Goal: Task Accomplishment & Management: Complete application form

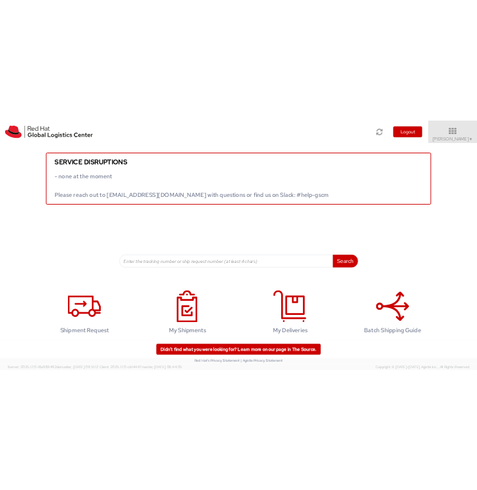
scroll to position [12, 0]
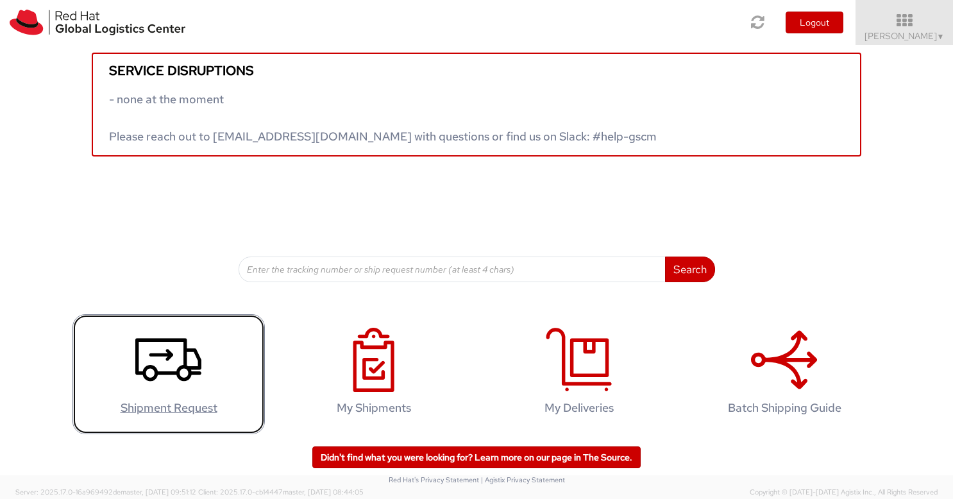
click at [173, 360] on icon at bounding box center [168, 360] width 66 height 64
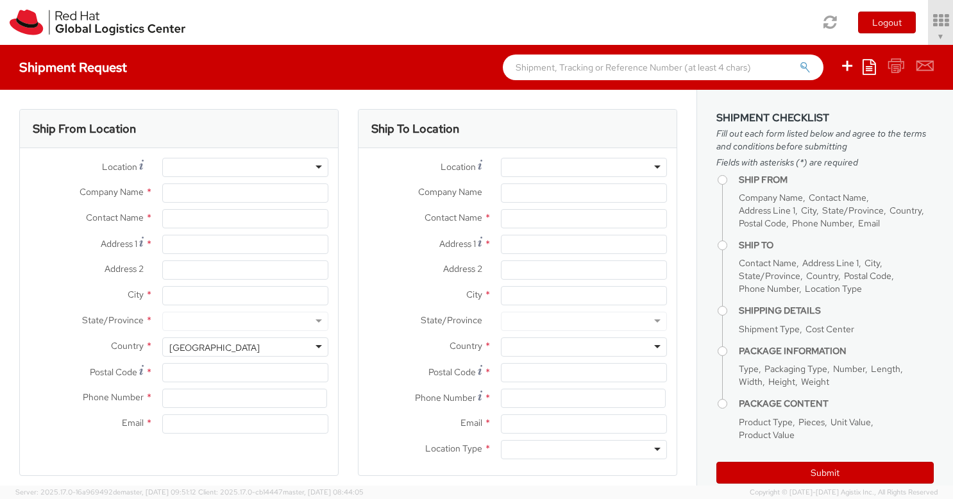
select select "773"
select select
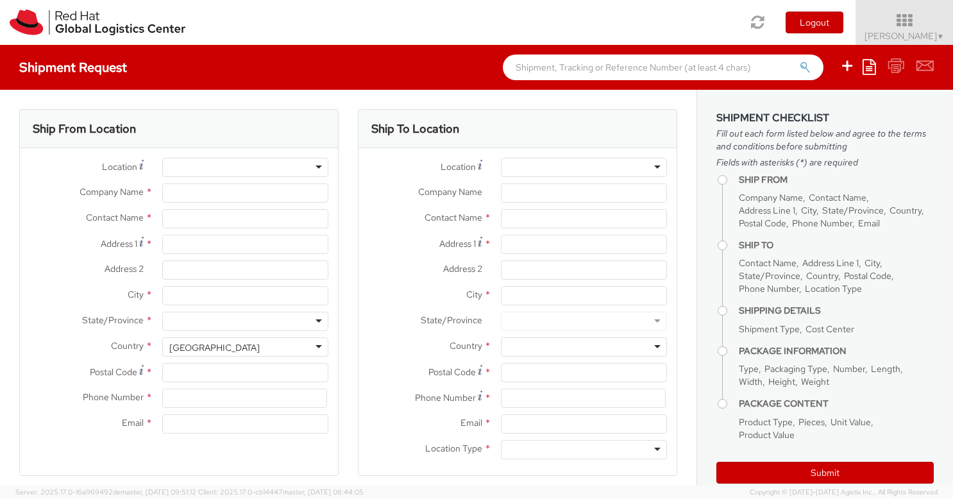
type input "Red Hat Limited"
type input "[PERSON_NAME]"
type input "[STREET_ADDRESS]"
type input "Kinsale Rd"
type input "[GEOGRAPHIC_DATA]"
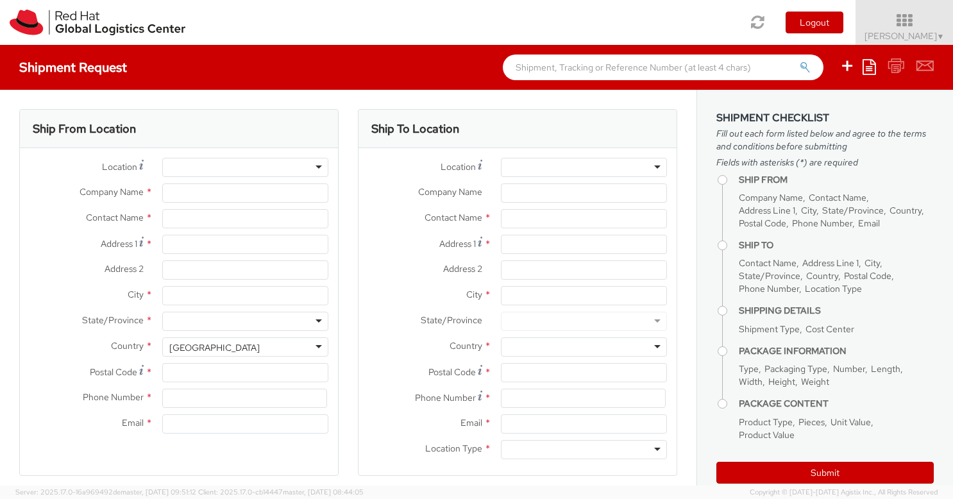
type input "T12 XR60"
type input "353 21 2303400"
type input "[EMAIL_ADDRESS][DOMAIN_NAME]"
select select "CM"
select select "KGS"
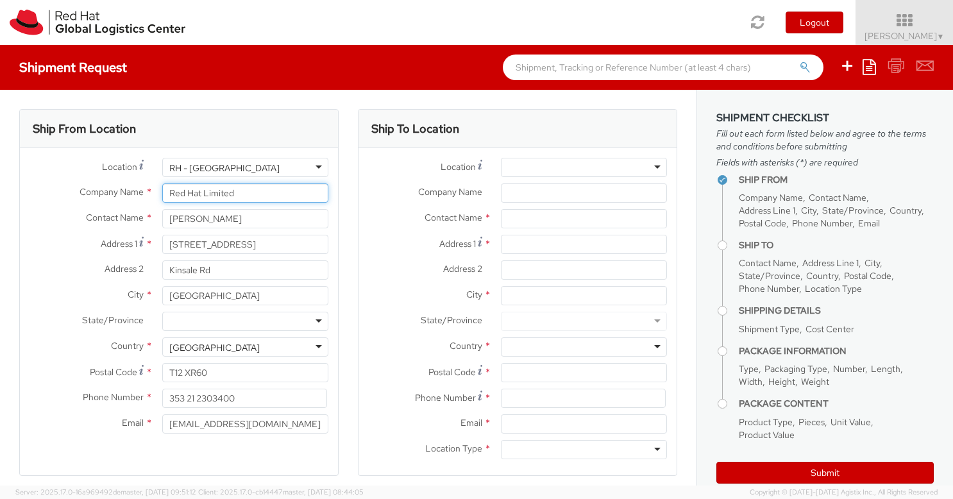
click at [246, 195] on input "Red Hat Limited" at bounding box center [245, 193] width 166 height 19
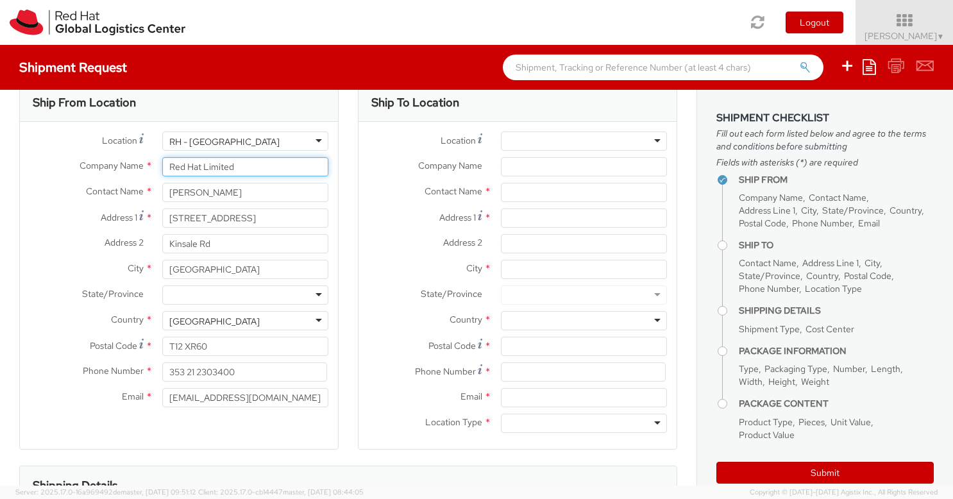
scroll to position [27, 0]
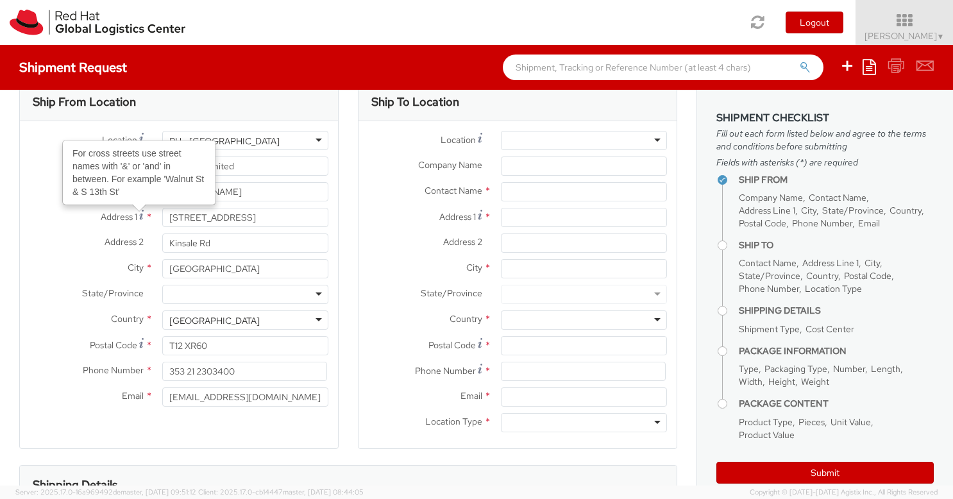
click at [139, 219] on use at bounding box center [141, 215] width 4 height 10
click at [162, 219] on input "[STREET_ADDRESS]" at bounding box center [245, 217] width 166 height 19
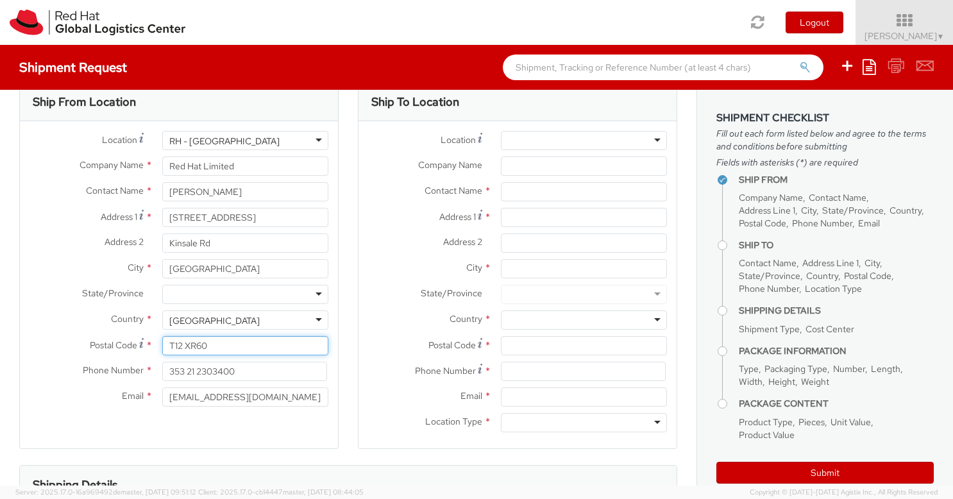
drag, startPoint x: 205, startPoint y: 343, endPoint x: 148, endPoint y: 340, distance: 57.8
click at [148, 340] on div "Postal Code * [GEOGRAPHIC_DATA]" at bounding box center [179, 345] width 318 height 19
type input "T12NW2D"
drag, startPoint x: 248, startPoint y: 374, endPoint x: 149, endPoint y: 371, distance: 98.9
click at [149, 371] on div "Phone Number * 353 21 2303400" at bounding box center [179, 371] width 318 height 19
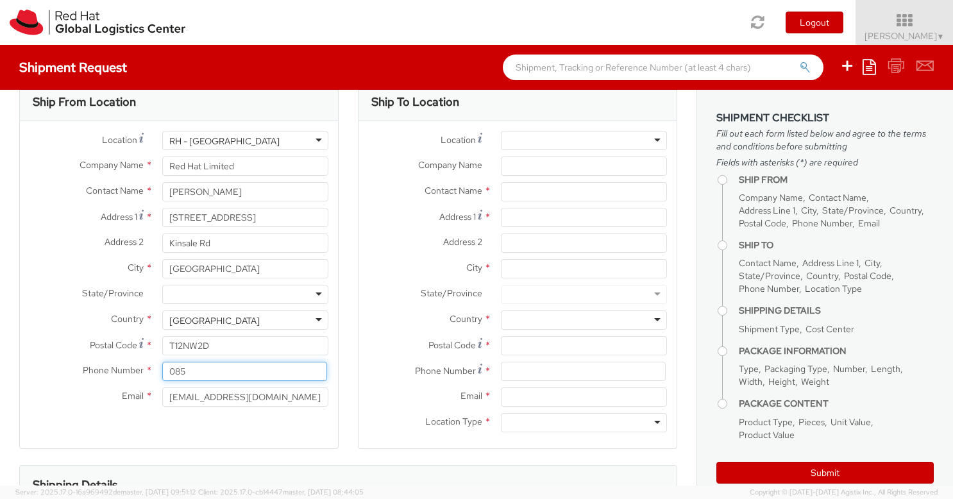
type input "0852451133"
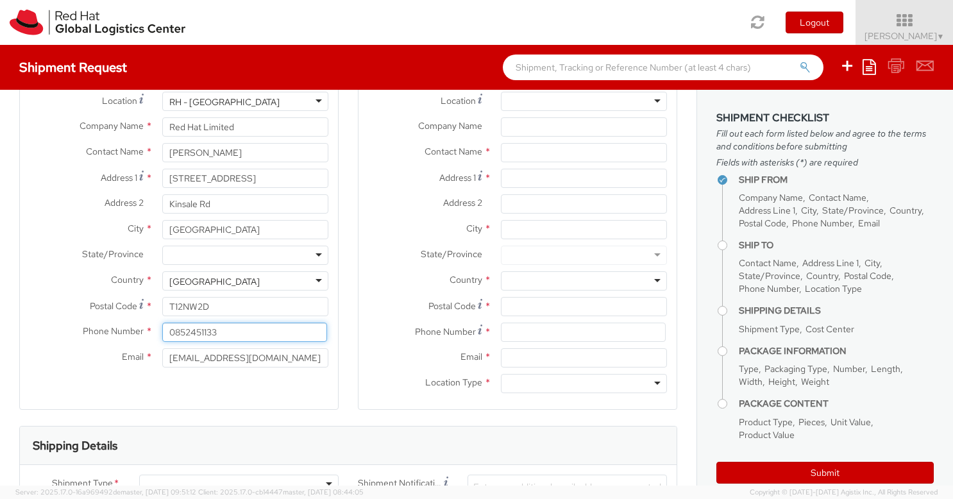
scroll to position [69, 0]
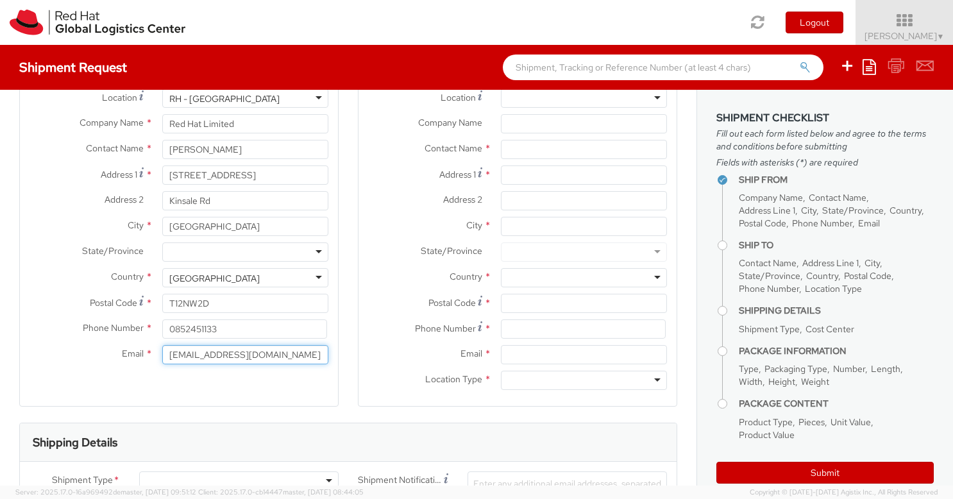
drag, startPoint x: 255, startPoint y: 354, endPoint x: 153, endPoint y: 355, distance: 102.7
click at [153, 355] on div "[EMAIL_ADDRESS][DOMAIN_NAME]" at bounding box center [245, 354] width 185 height 19
click at [176, 385] on div "Ship From Location Location * [GEOGRAPHIC_DATA] - [GEOGRAPHIC_DATA] [GEOGRAPHIC…" at bounding box center [179, 223] width 320 height 367
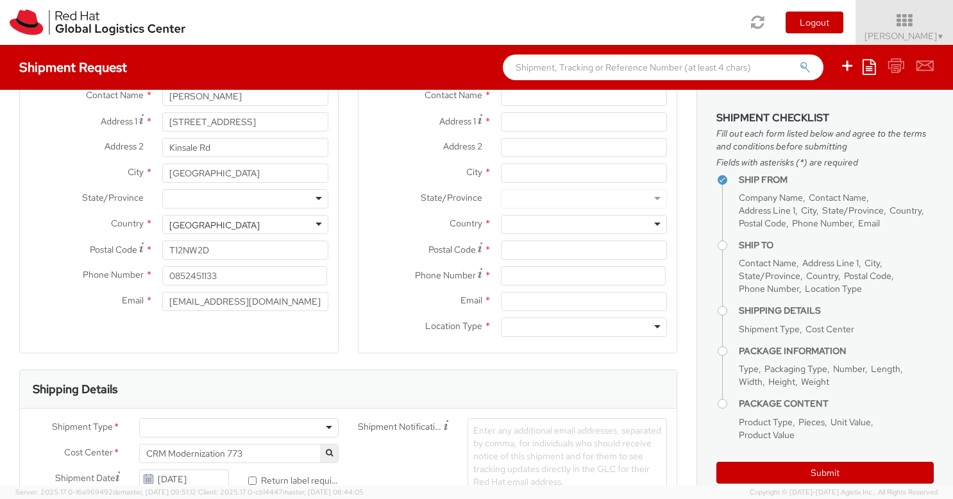
scroll to position [0, 0]
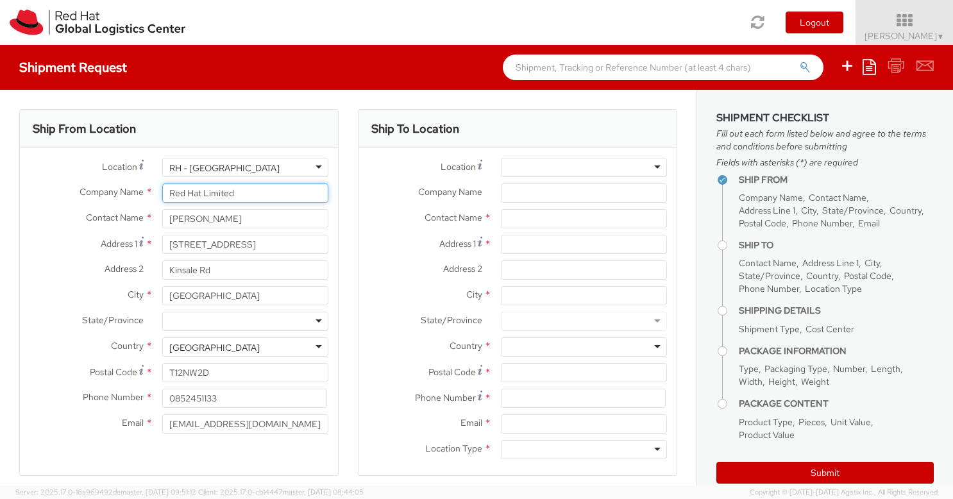
drag, startPoint x: 243, startPoint y: 193, endPoint x: 142, endPoint y: 185, distance: 101.0
click at [142, 185] on div "Company Name * Red Hat Limited" at bounding box center [179, 193] width 318 height 19
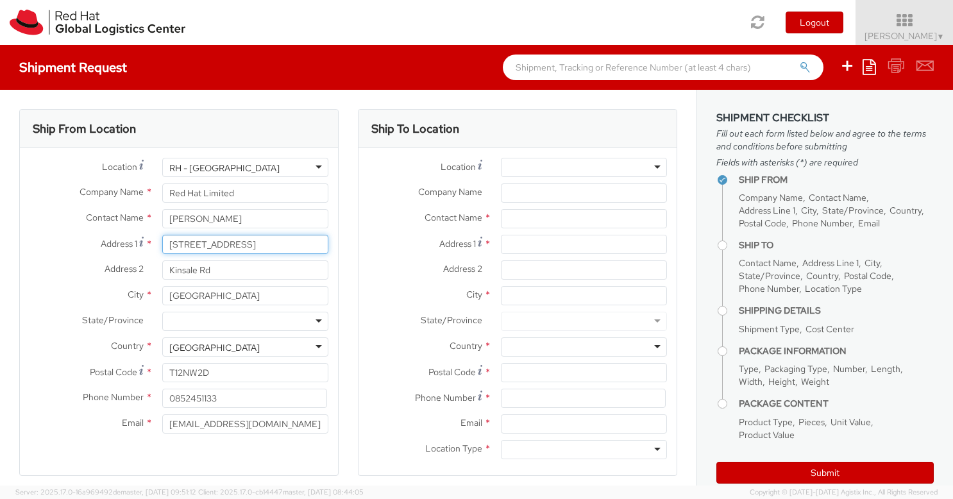
click at [300, 248] on input "[STREET_ADDRESS]" at bounding box center [245, 244] width 166 height 19
drag, startPoint x: 300, startPoint y: 251, endPoint x: 163, endPoint y: 244, distance: 137.5
click at [163, 244] on input "[STREET_ADDRESS]" at bounding box center [245, 244] width 166 height 19
type input "[STREET_ADDRESS]"
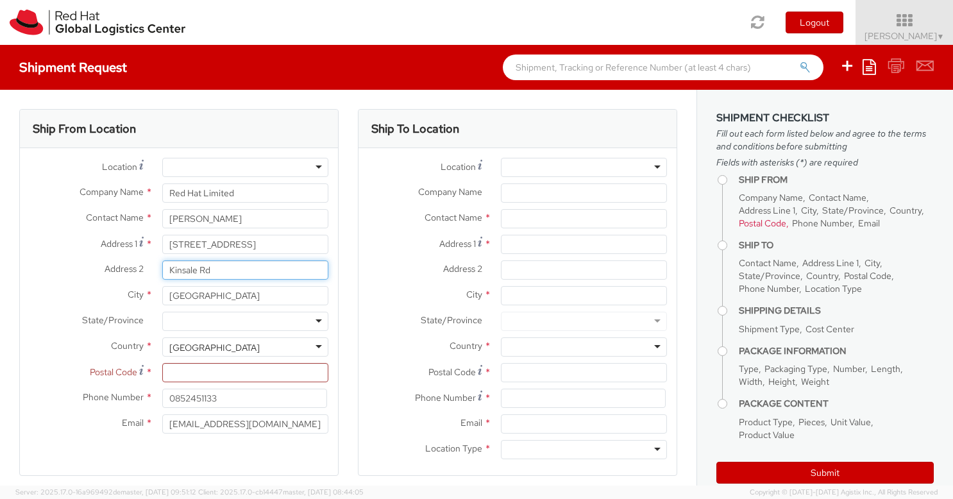
drag, startPoint x: 234, startPoint y: 272, endPoint x: 168, endPoint y: 276, distance: 66.2
click at [168, 276] on input "Kinsale Rd" at bounding box center [245, 269] width 166 height 19
type input "Togher"
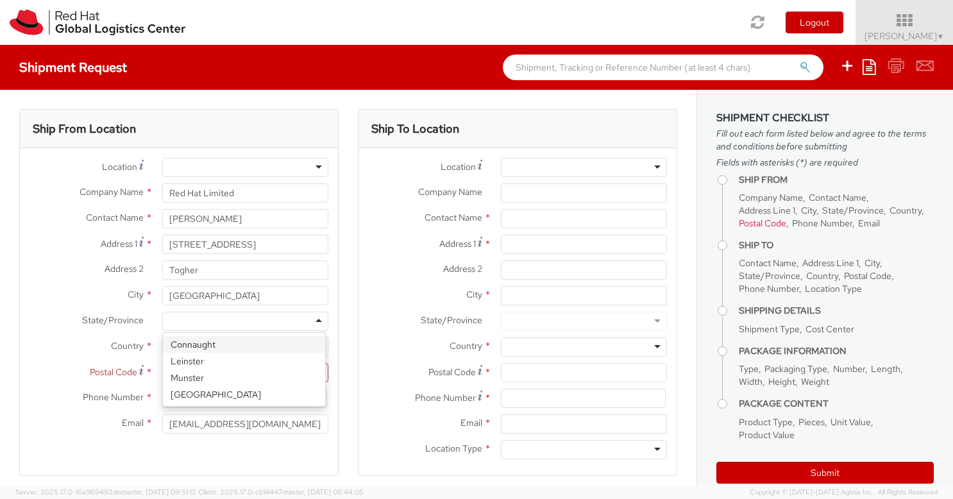
click at [194, 323] on div at bounding box center [245, 321] width 166 height 19
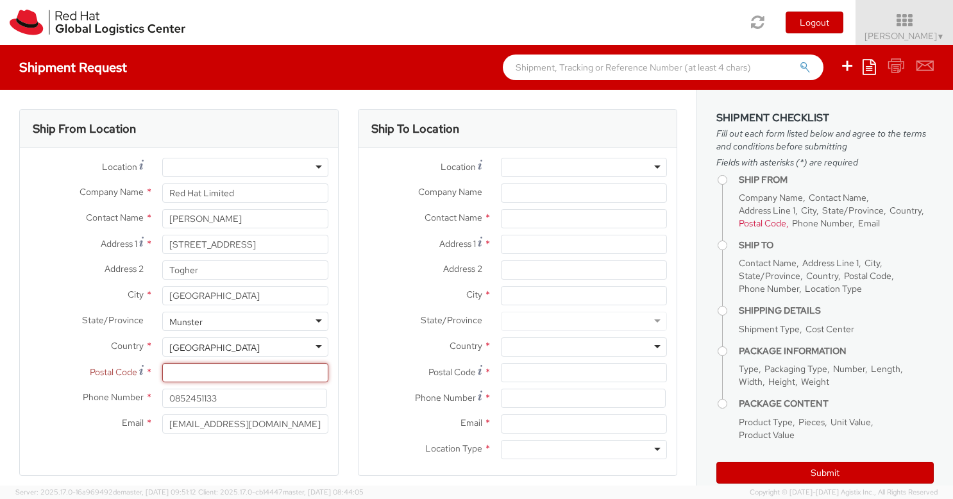
click at [194, 375] on input "Postal Code *" at bounding box center [245, 372] width 166 height 19
type input "T12 NW2D"
click at [534, 169] on div at bounding box center [584, 167] width 166 height 19
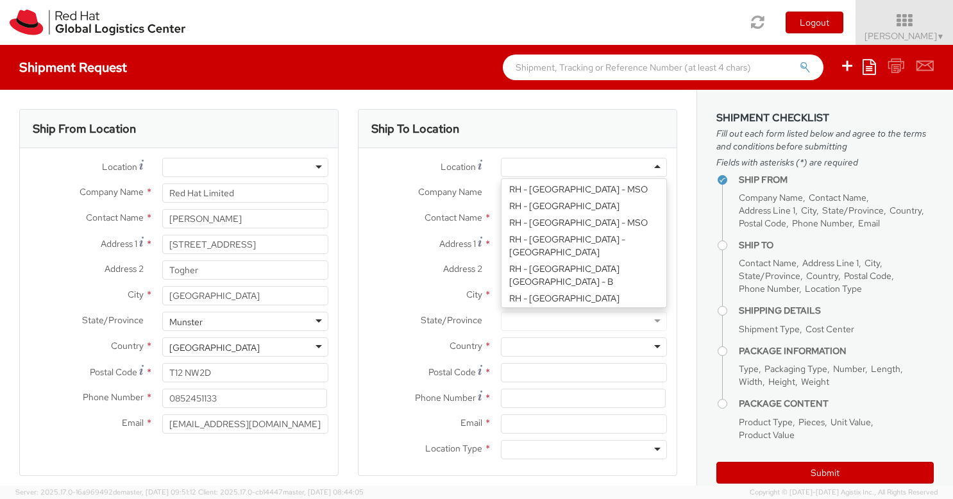
scroll to position [359, 0]
type input "Red Hat Czech s.r.o."
type input "Purkynova 647/111"
type input "[GEOGRAPHIC_DATA]"
type input "621 00"
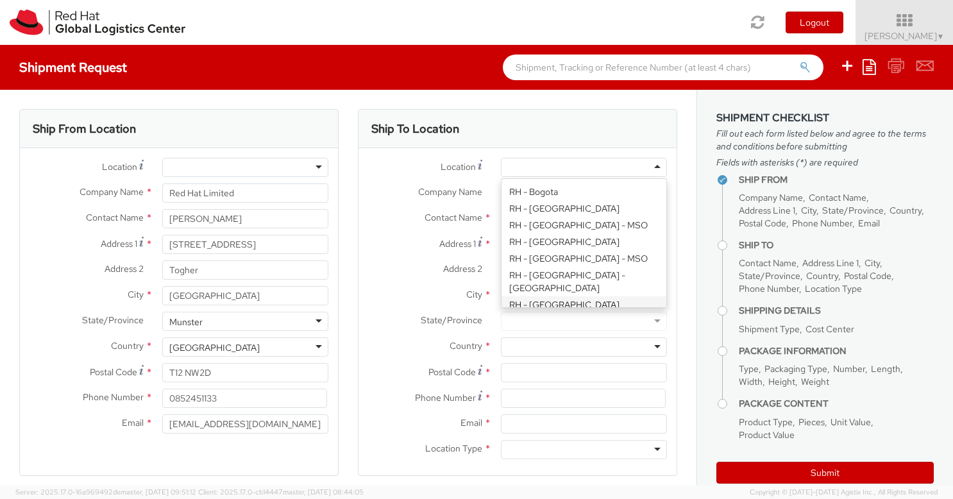
type input "420 532 294 555"
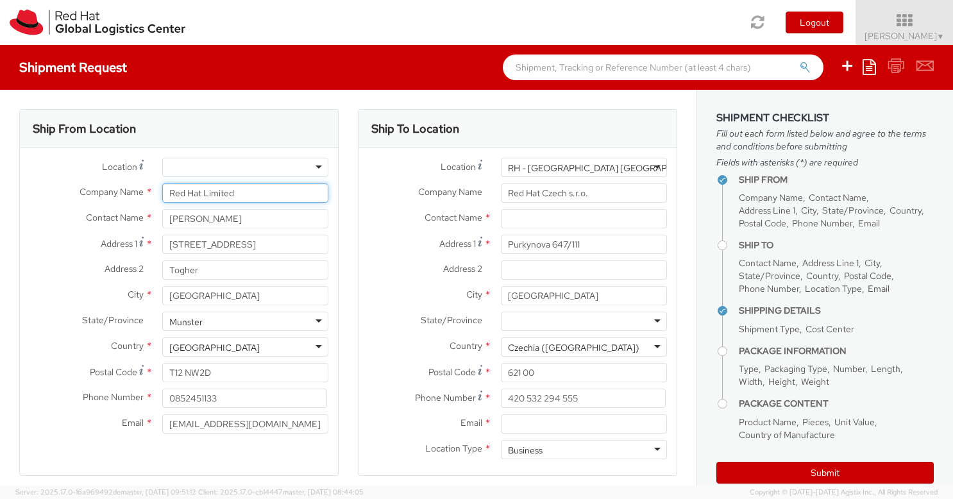
drag, startPoint x: 236, startPoint y: 195, endPoint x: 146, endPoint y: 193, distance: 89.8
click at [146, 193] on div "Company Name * Red Hat Limited" at bounding box center [179, 193] width 318 height 19
type input "[PERSON_NAME]"
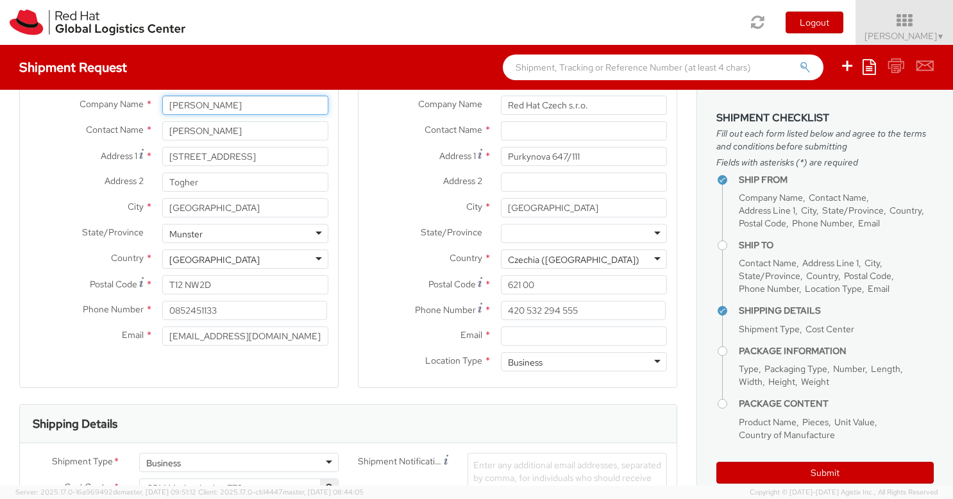
scroll to position [89, 0]
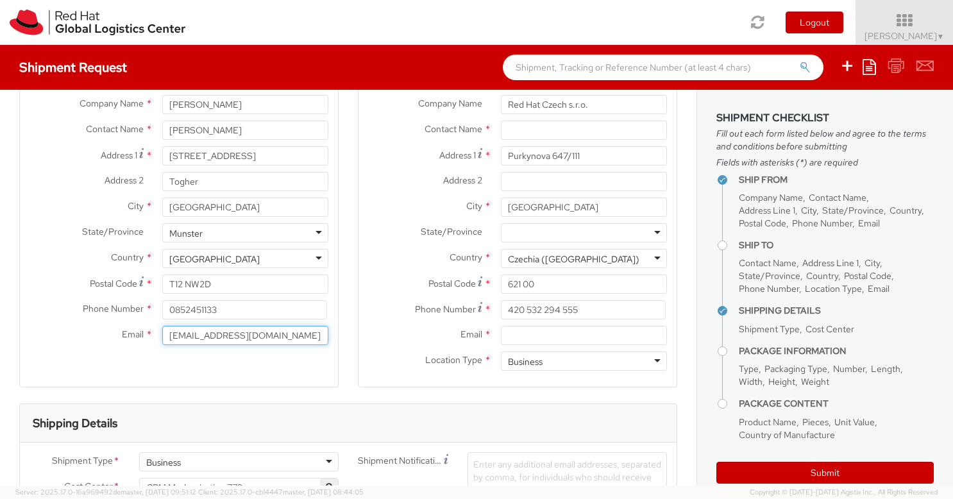
drag, startPoint x: 263, startPoint y: 334, endPoint x: 161, endPoint y: 335, distance: 102.0
click at [162, 335] on input "[EMAIL_ADDRESS][DOMAIN_NAME]" at bounding box center [245, 335] width 166 height 19
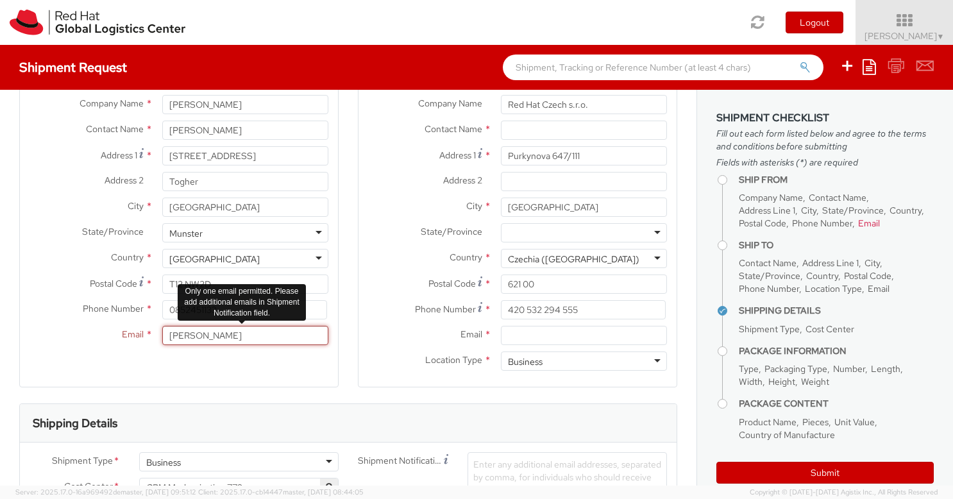
type input "[PERSON_NAME][EMAIL_ADDRESS][DOMAIN_NAME]"
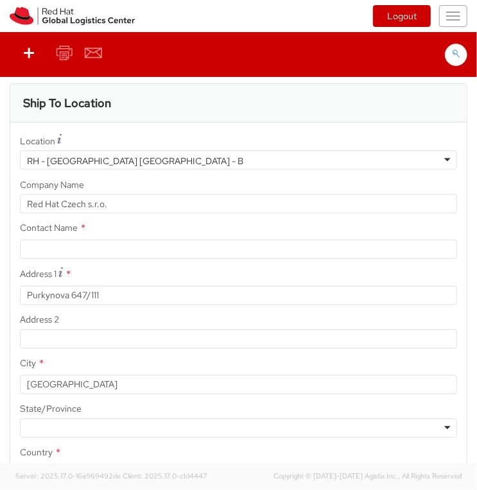
scroll to position [577, 0]
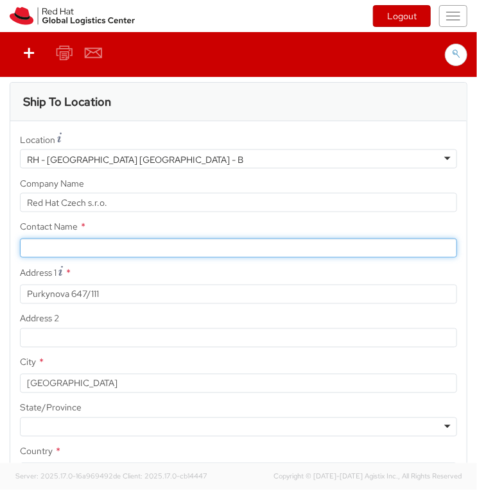
click at [187, 250] on input "text" at bounding box center [238, 248] width 437 height 19
paste input "Attn: Red Hat IT - Endpoint Systems"
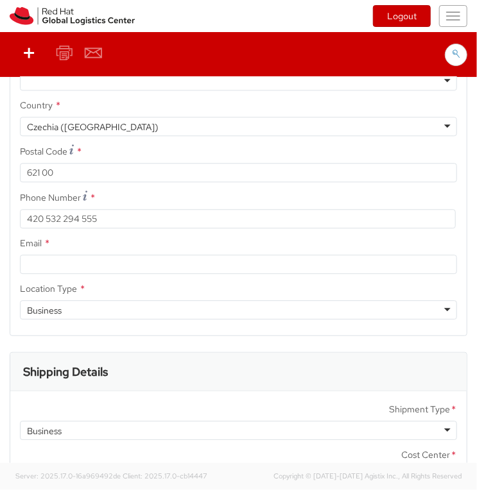
scroll to position [927, 0]
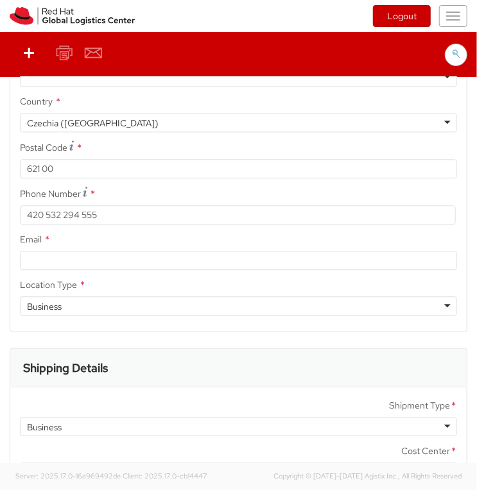
type input "Attn: Red Hat IT - Endpoint Systems"
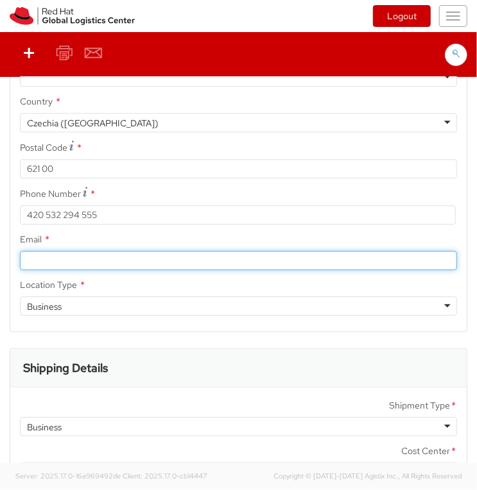
click at [194, 255] on input "Email *" at bounding box center [238, 260] width 437 height 19
paste input "[EMAIL_ADDRESS][DOMAIN_NAME]"
click at [31, 259] on input "[EMAIL_ADDRESS][DOMAIN_NAME]" at bounding box center [238, 260] width 437 height 19
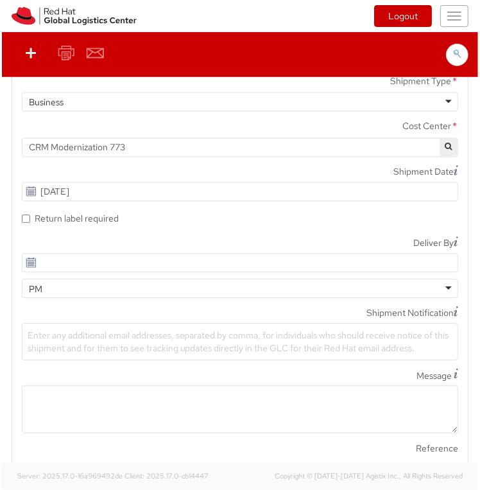
scroll to position [1252, 0]
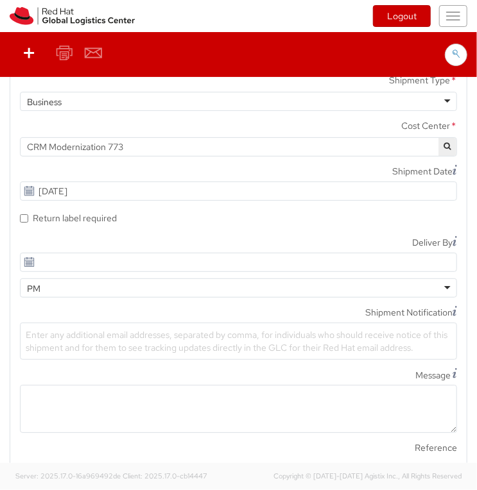
type input "[EMAIL_ADDRESS][DOMAIN_NAME]"
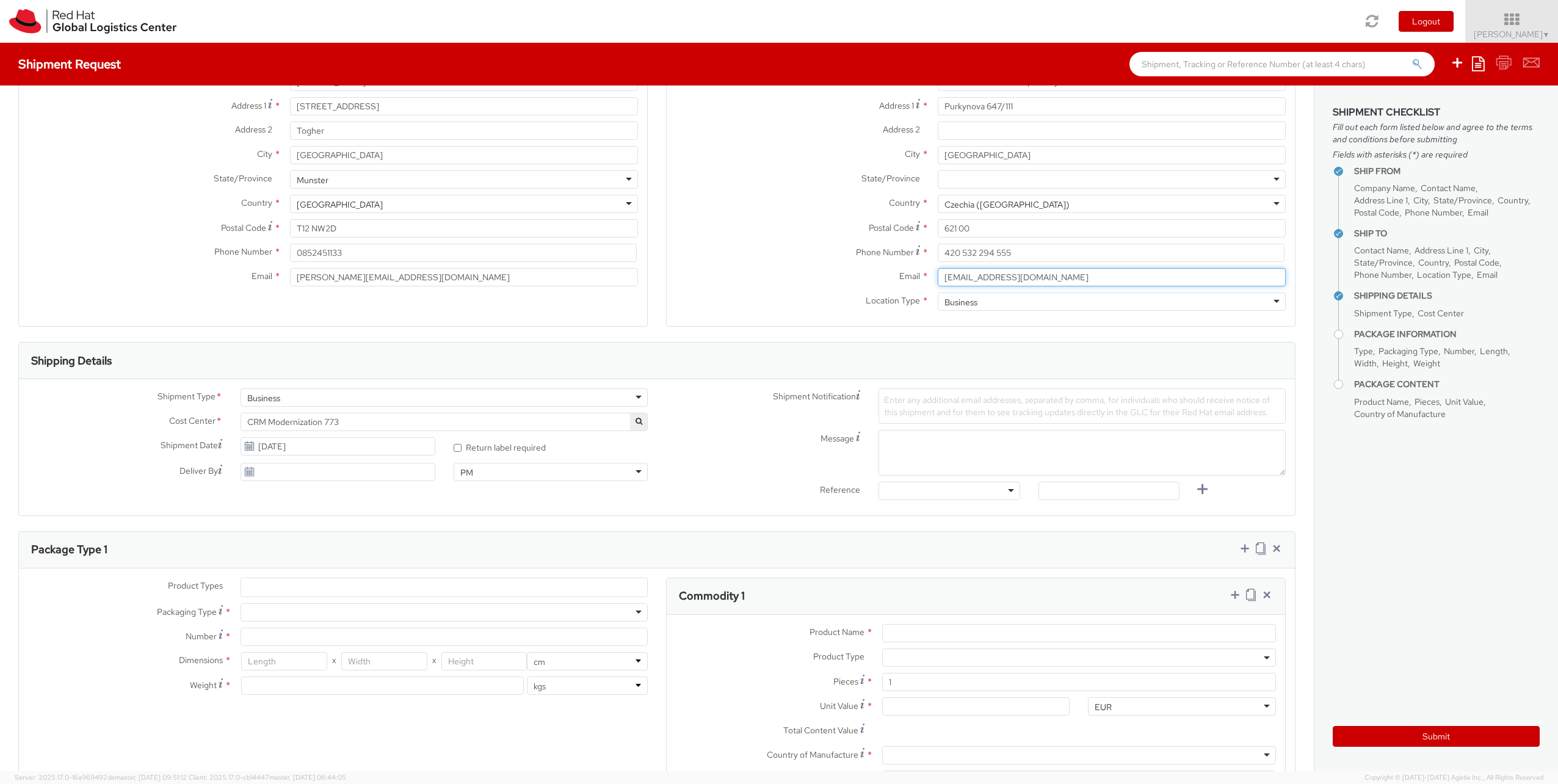
scroll to position [127, 0]
click at [585, 410] on div "Shipment Type * Business Business Business" at bounding box center [338, 400] width 638 height 25
click at [589, 424] on span "CRM Modernization 773" at bounding box center [444, 421] width 394 height 11
click at [552, 442] on input "search" at bounding box center [443, 441] width 398 height 18
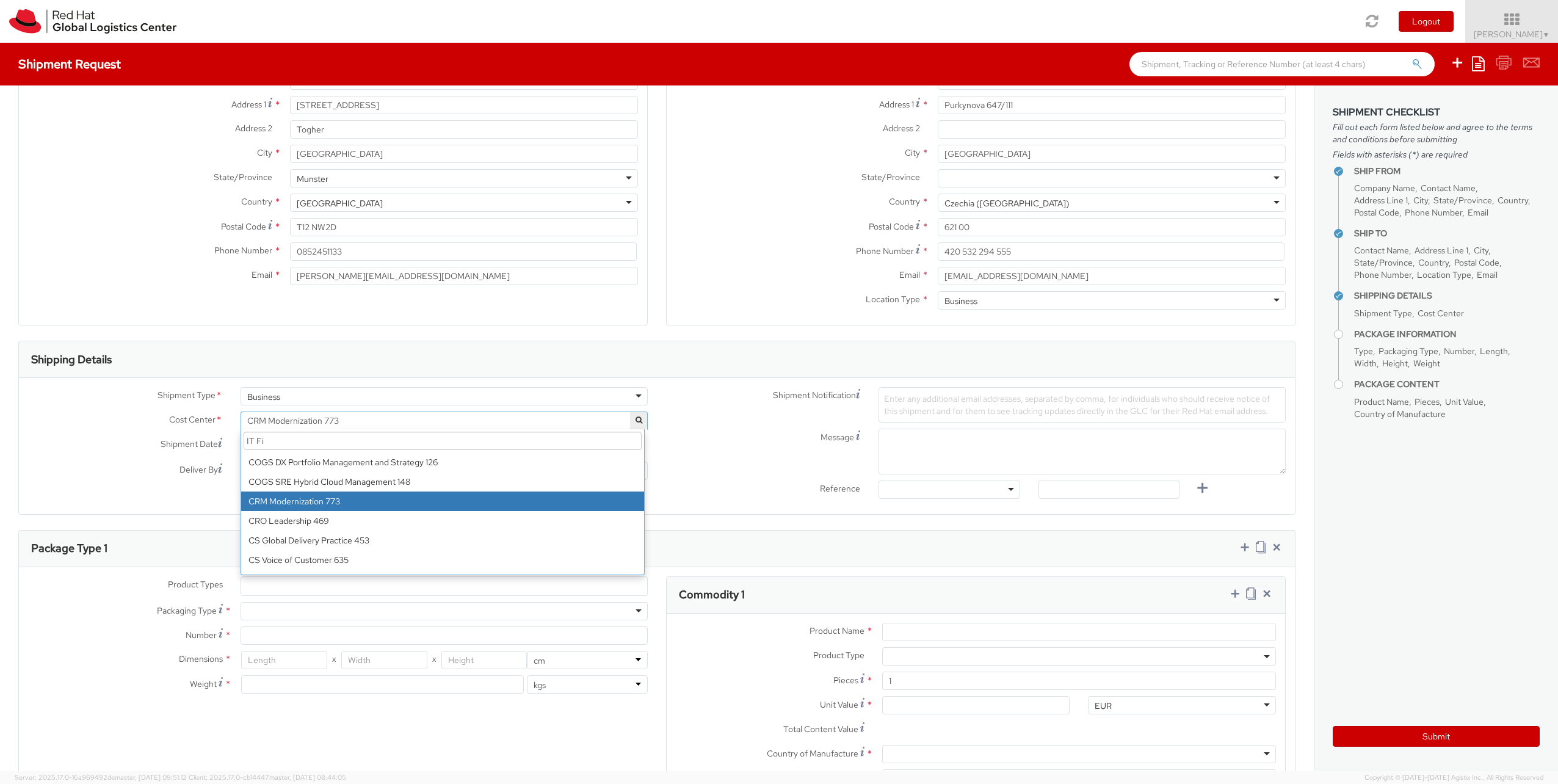
scroll to position [0, 0]
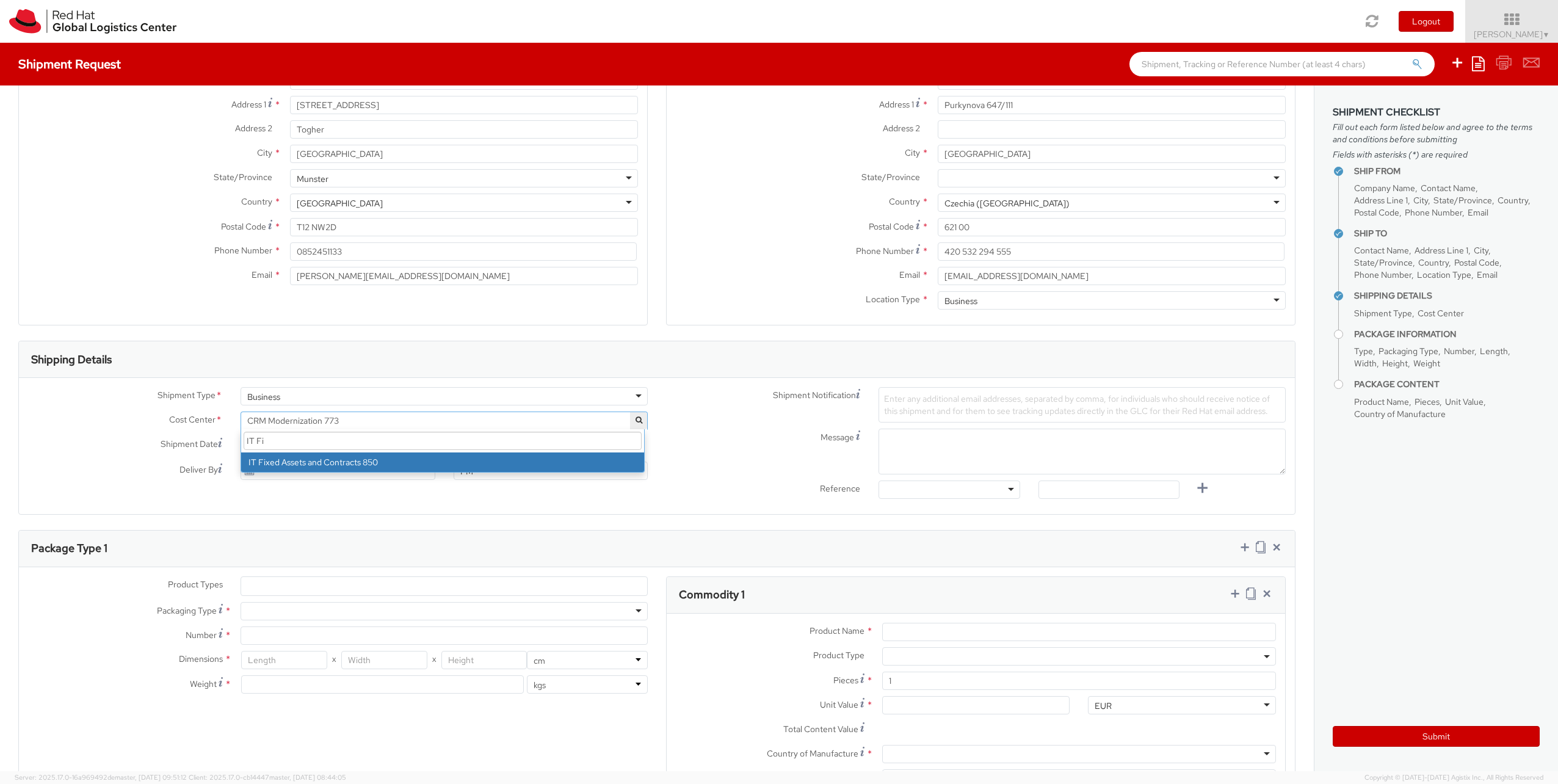
type input "IT Fi"
select select "850"
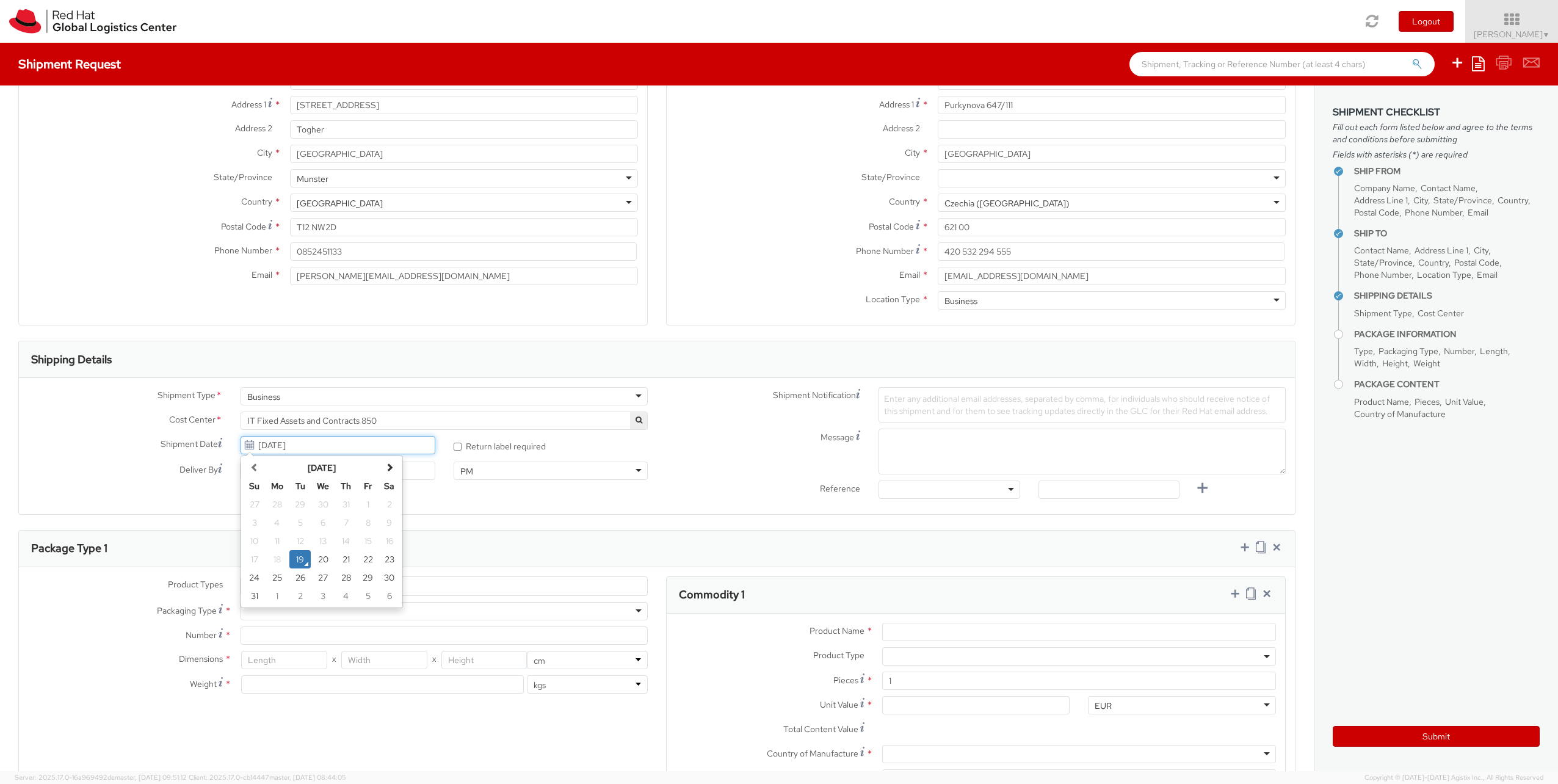
click at [326, 439] on input "[DATE]" at bounding box center [338, 444] width 194 height 18
click at [363, 475] on td "29" at bounding box center [367, 577] width 22 height 18
type input "[DATE]"
click at [900, 475] on div "Other Purchase Order Number Reference Number" at bounding box center [949, 493] width 159 height 25
click at [890, 475] on div at bounding box center [949, 489] width 141 height 18
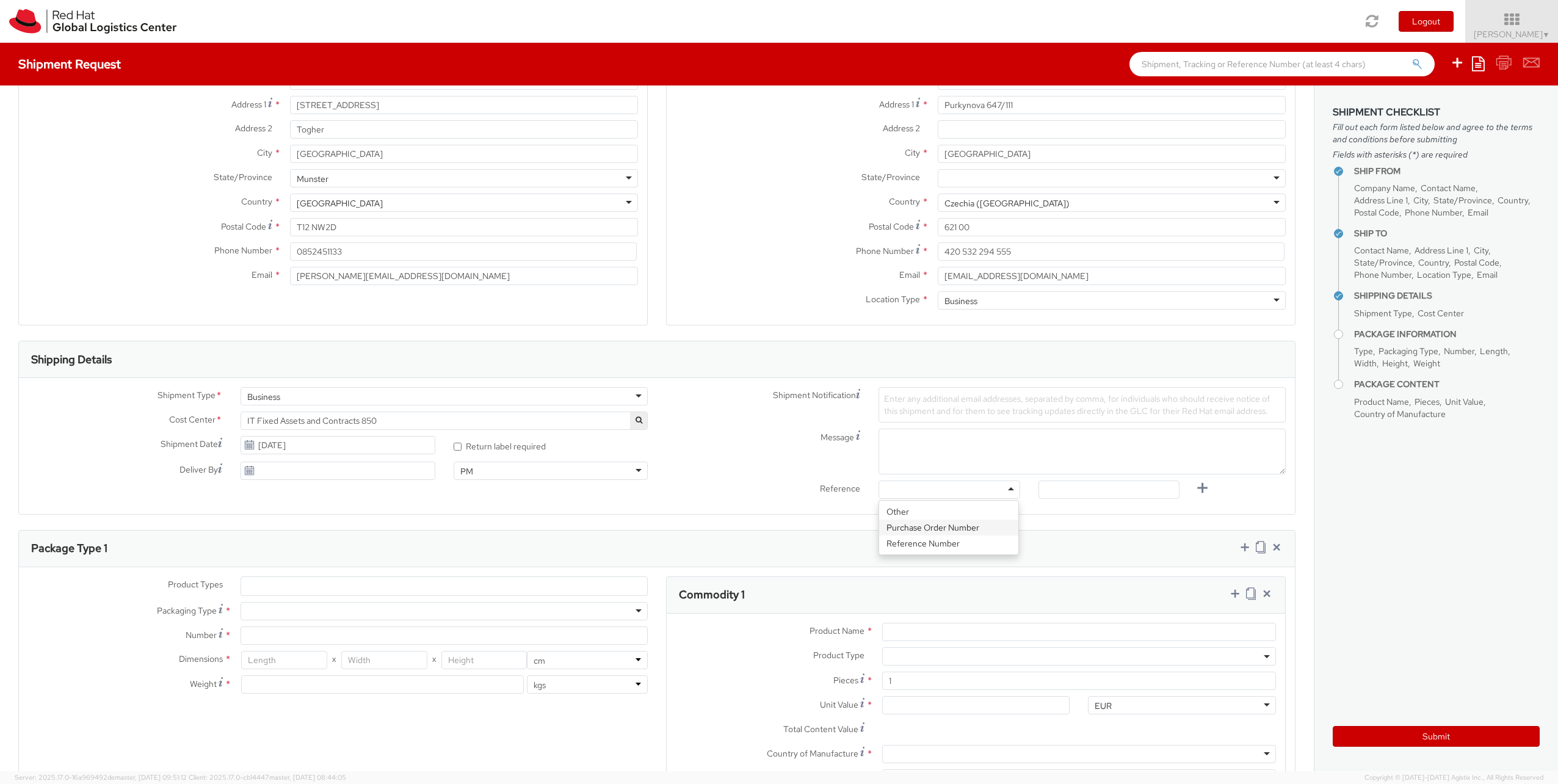
click at [797, 475] on div "Reference Other Purchase Order Number Reference Number" at bounding box center [976, 493] width 638 height 25
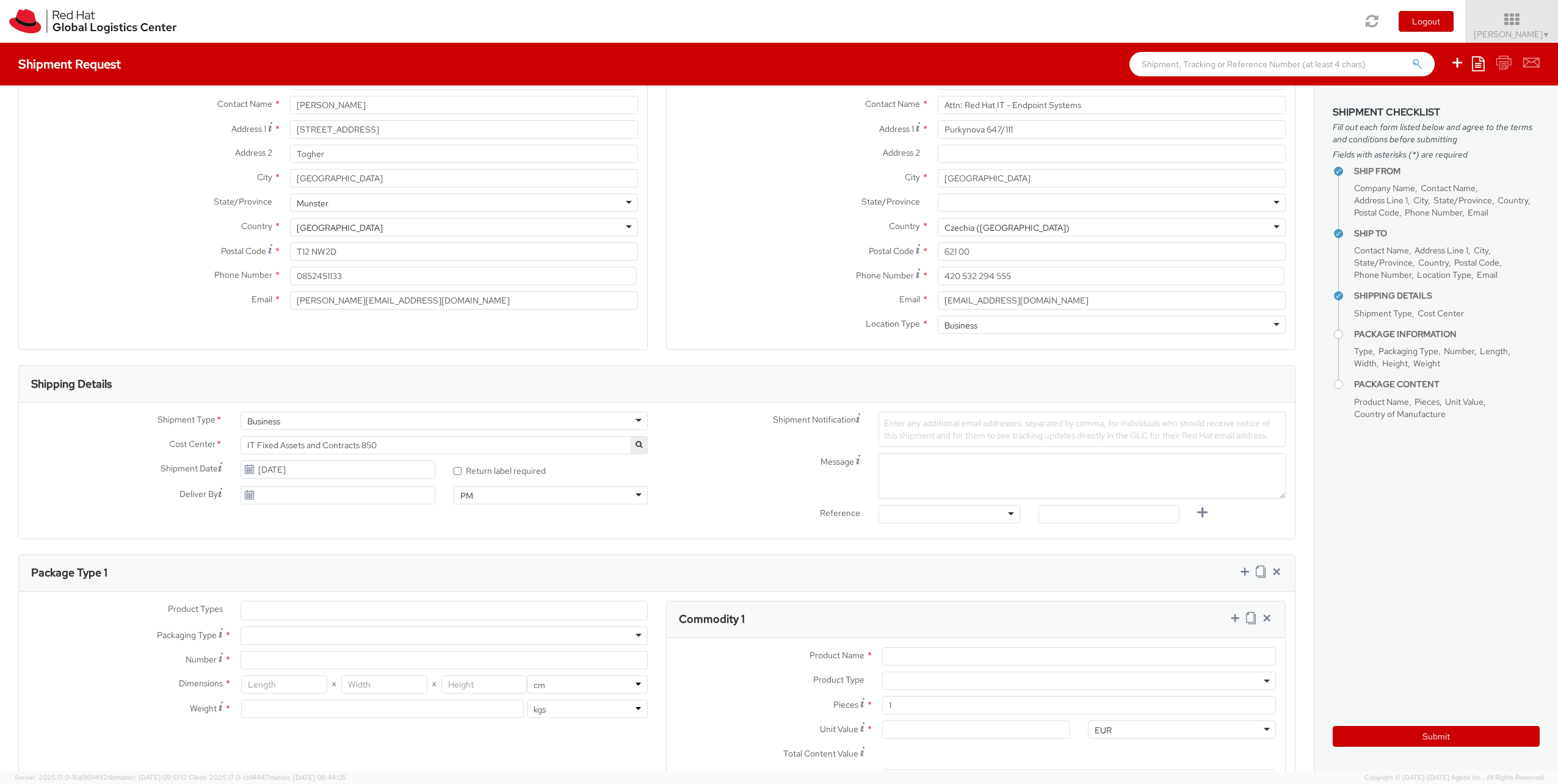
scroll to position [108, 0]
type input "[DATE]"
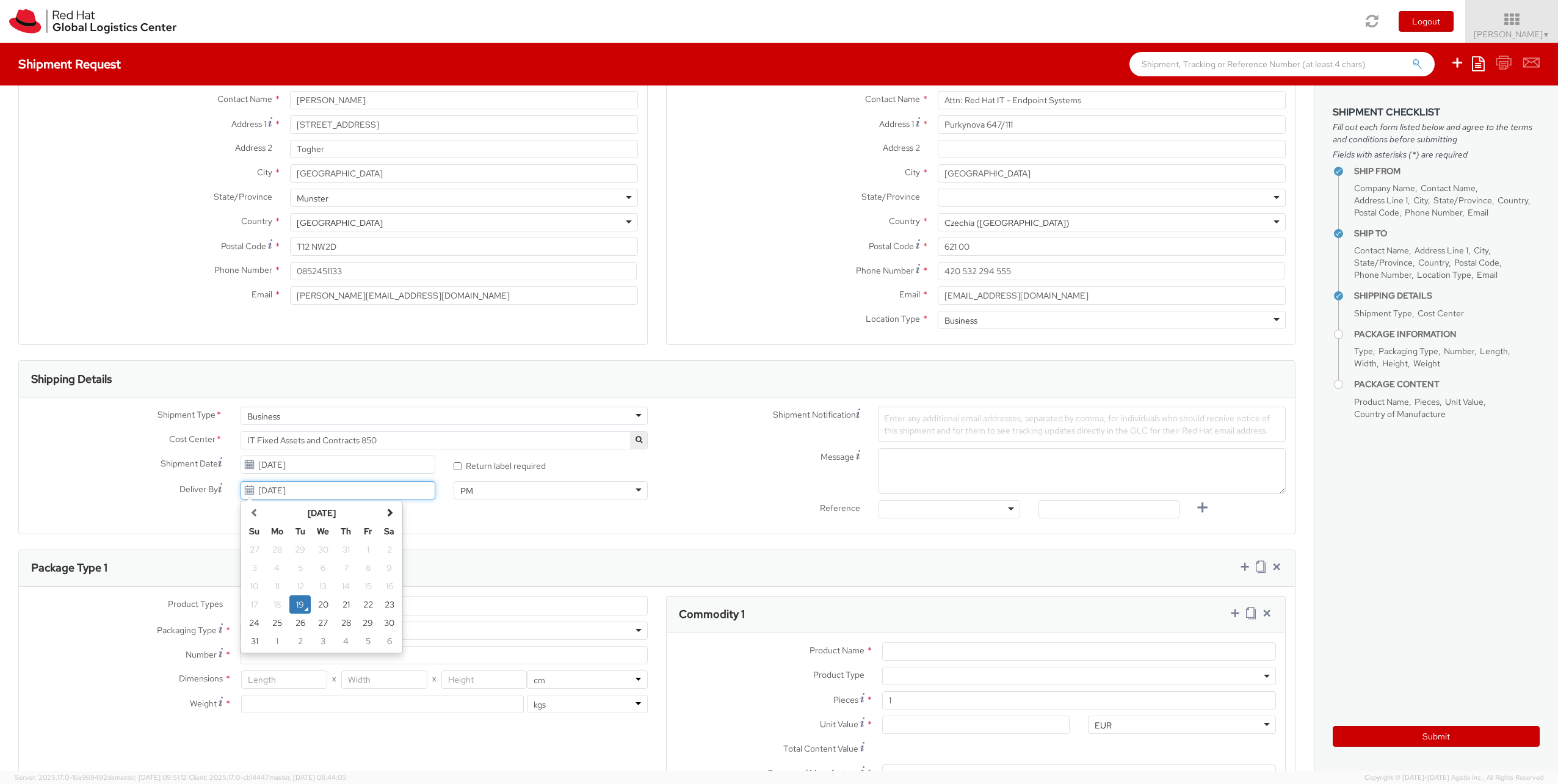
click at [359, 475] on input "[DATE]" at bounding box center [338, 490] width 194 height 18
click at [884, 426] on span "Enter any additional email addresses, separated by comma, for individuals who s…" at bounding box center [1077, 424] width 386 height 23
type input "[EMAIL_ADDRESS][DOMAIN_NAME]"
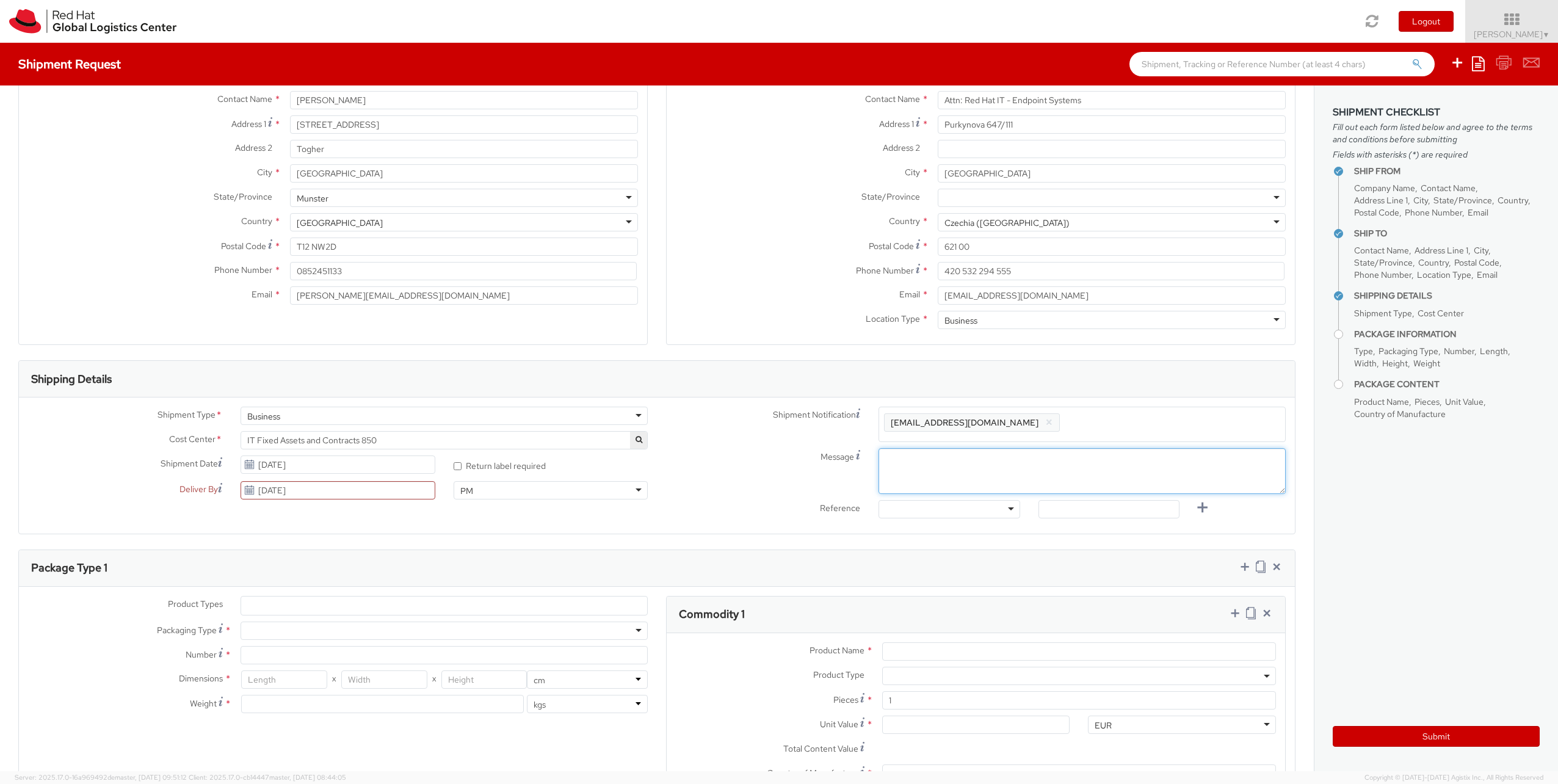
click at [907, 474] on textarea "Message" at bounding box center [1082, 471] width 407 height 46
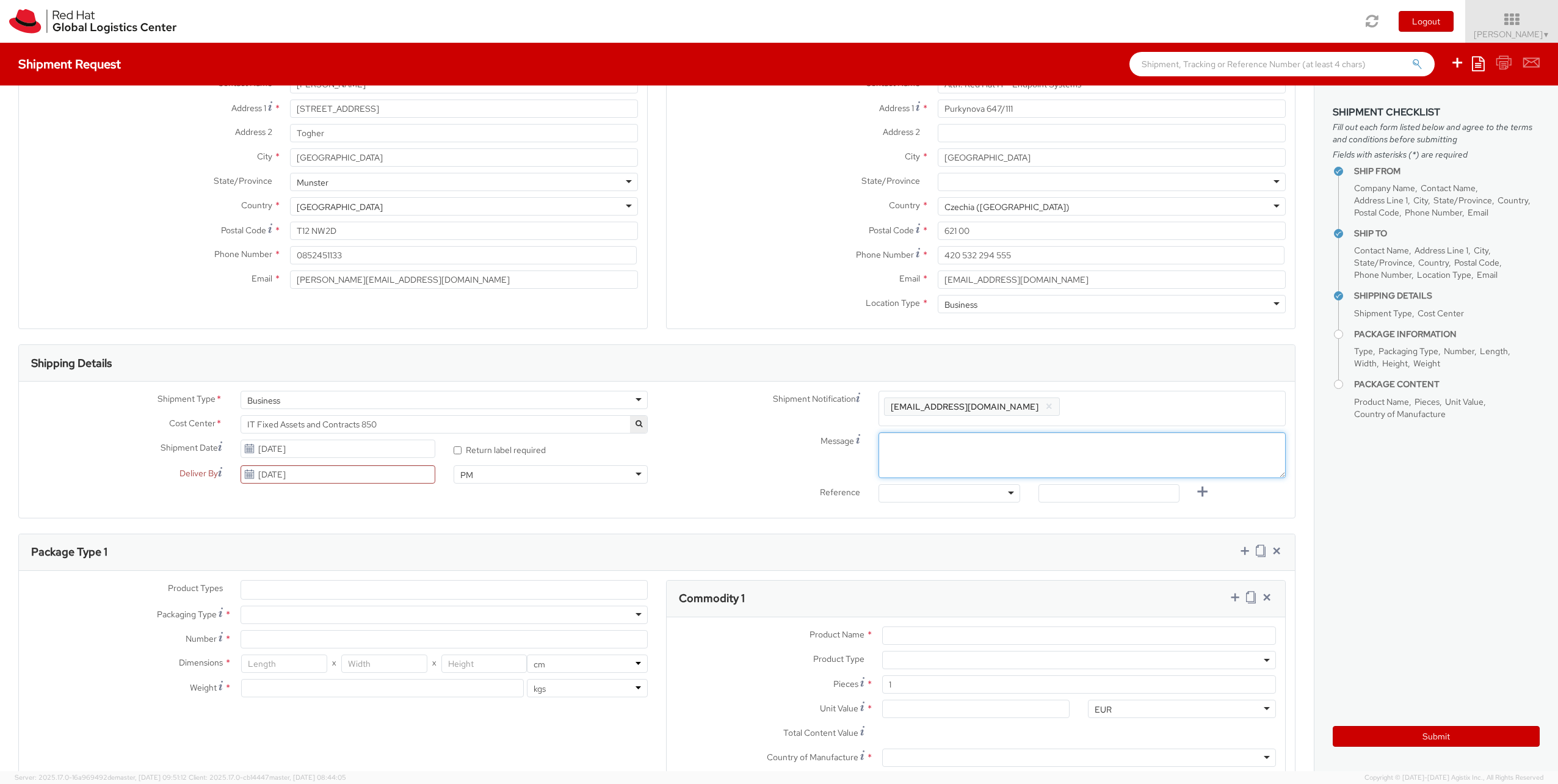
scroll to position [129, 0]
type textarea "9"
type textarea "Morning"
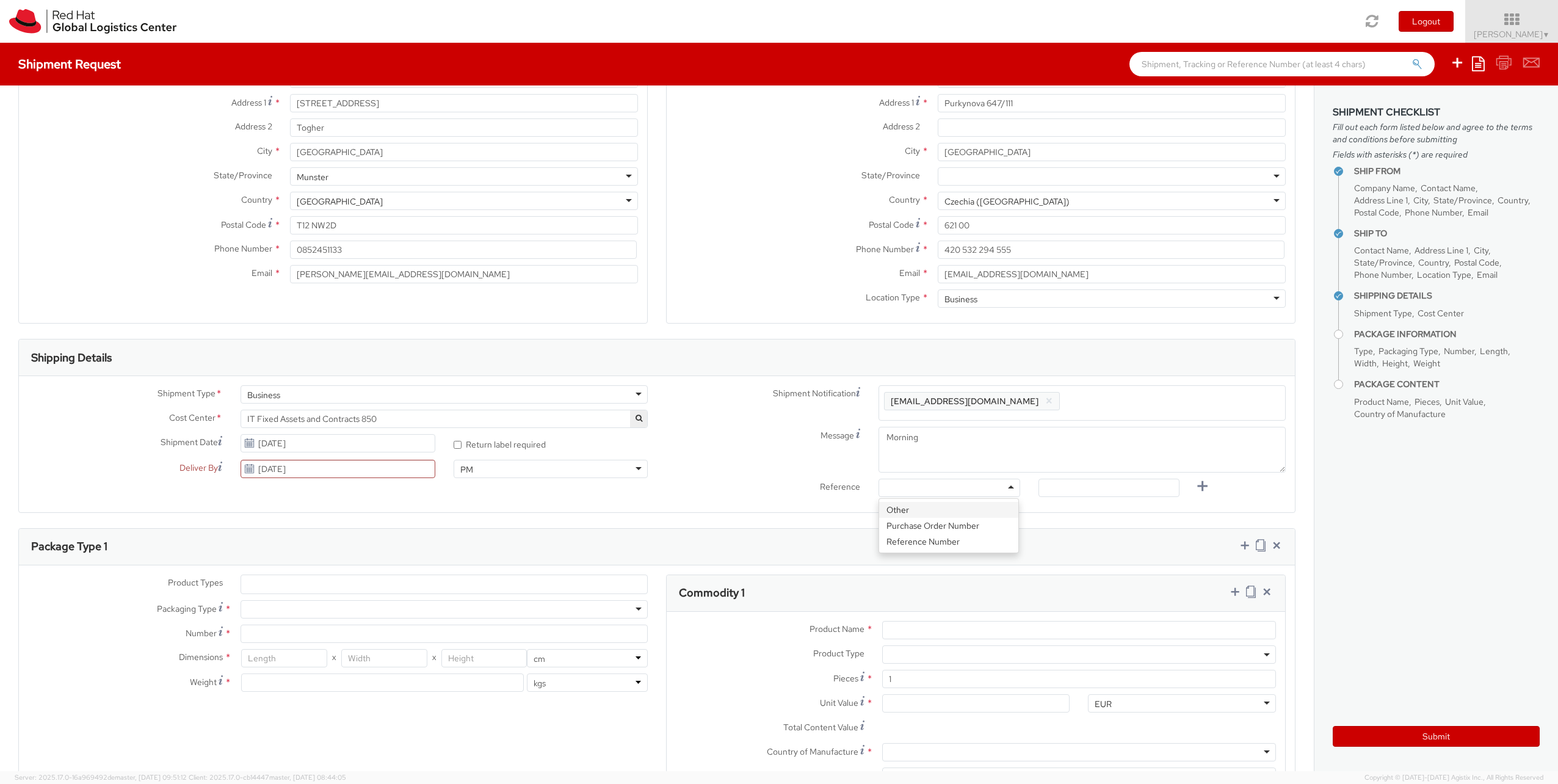
click at [907, 475] on div at bounding box center [949, 487] width 141 height 18
click at [726, 475] on label "Reference" at bounding box center [762, 485] width 212 height 14
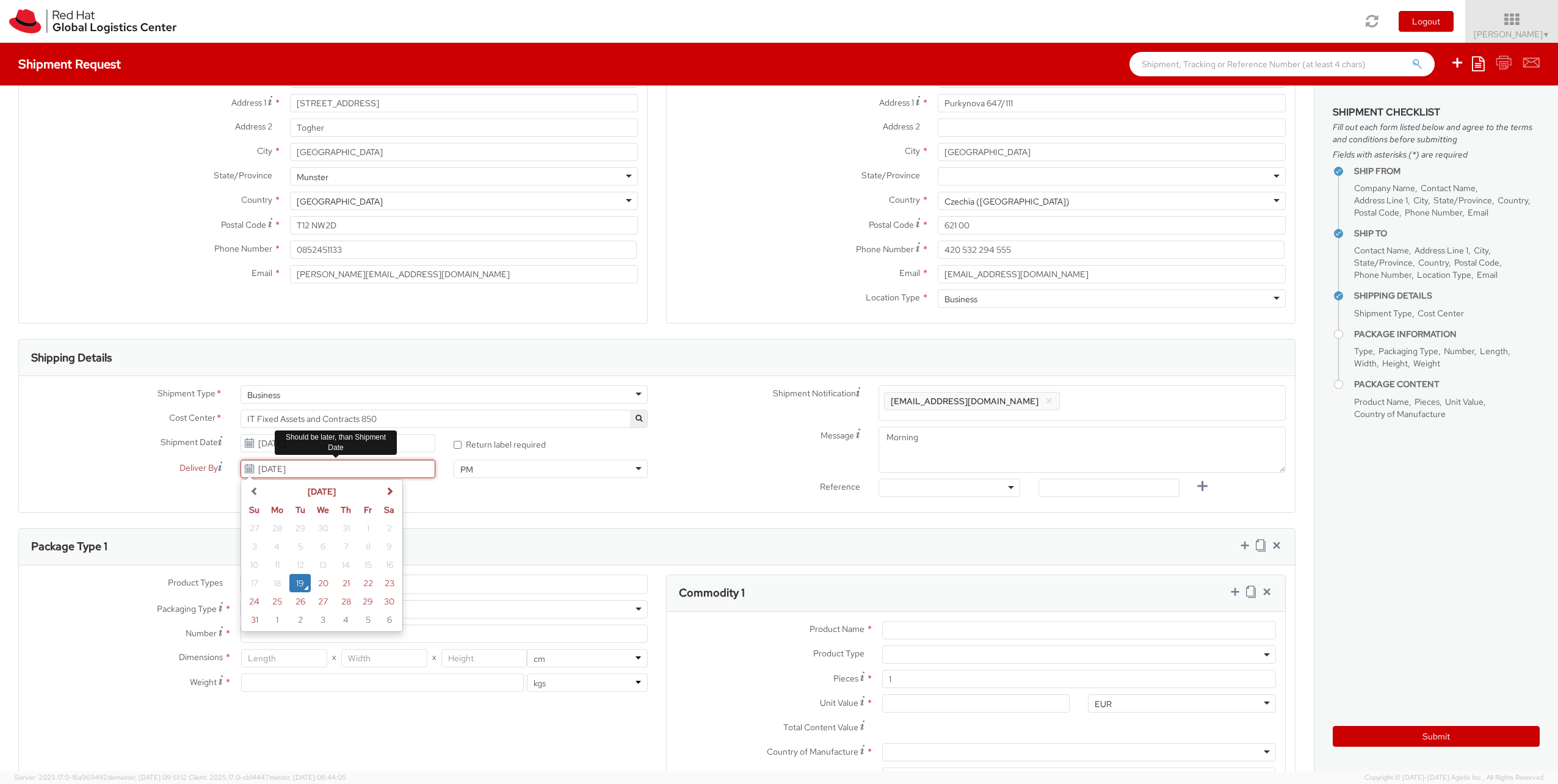
click at [316, 475] on input "[DATE]" at bounding box center [338, 468] width 194 height 18
click at [387, 475] on span at bounding box center [389, 490] width 9 height 9
click at [279, 475] on td "1" at bounding box center [277, 527] width 25 height 18
type input "[DATE]"
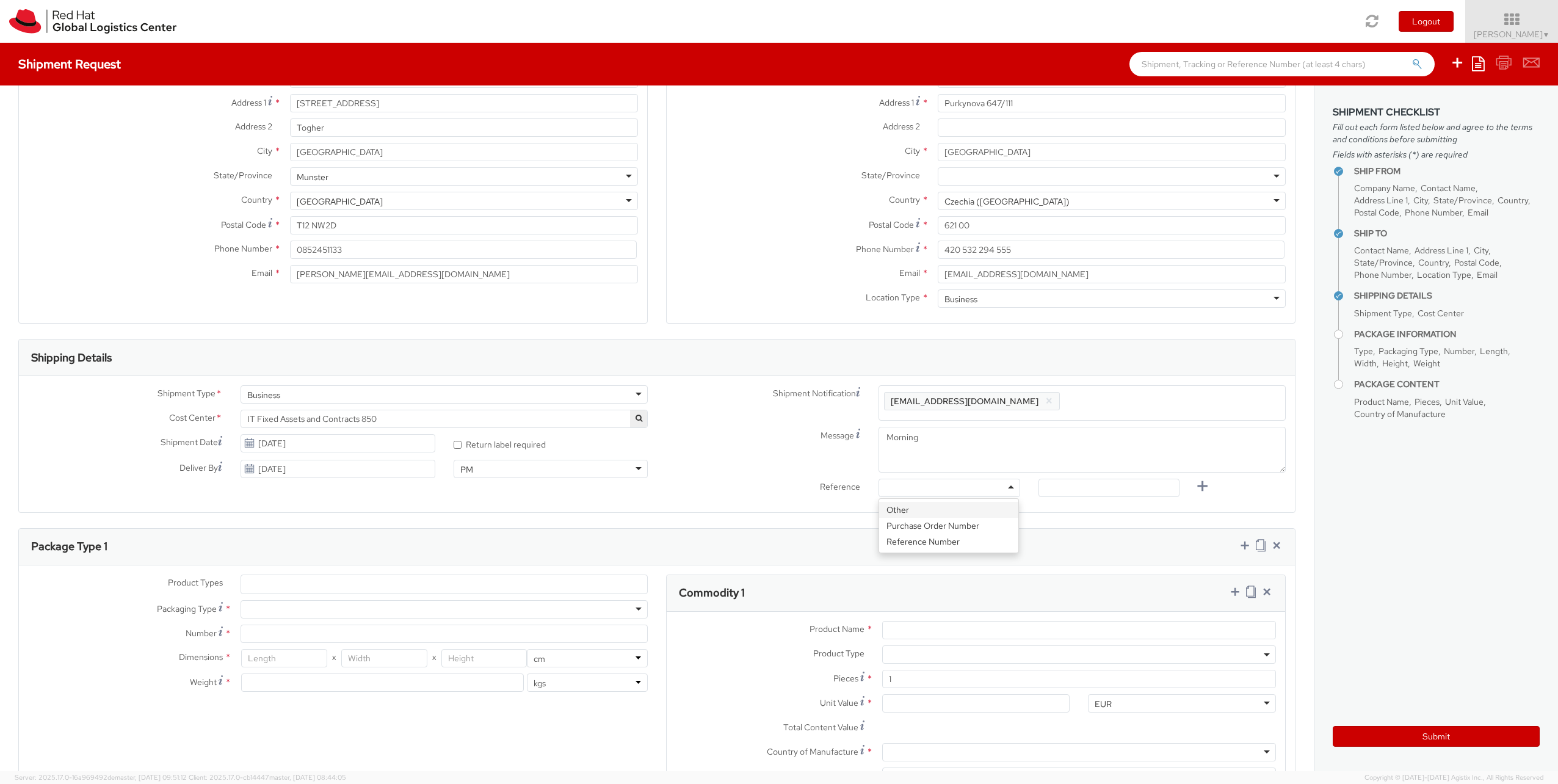
click at [907, 475] on div at bounding box center [949, 487] width 141 height 18
click at [907, 475] on input "text" at bounding box center [1109, 487] width 141 height 18
click at [907, 402] on span "Enter any additional email addresses, separated by comma, for individuals who s…" at bounding box center [1082, 405] width 396 height 25
click at [907, 398] on span "Enter any additional email addresses, separated by comma, for individuals who s…" at bounding box center [1082, 405] width 396 height 25
paste input "[EMAIL_ADDRESS][DOMAIN_NAME]"
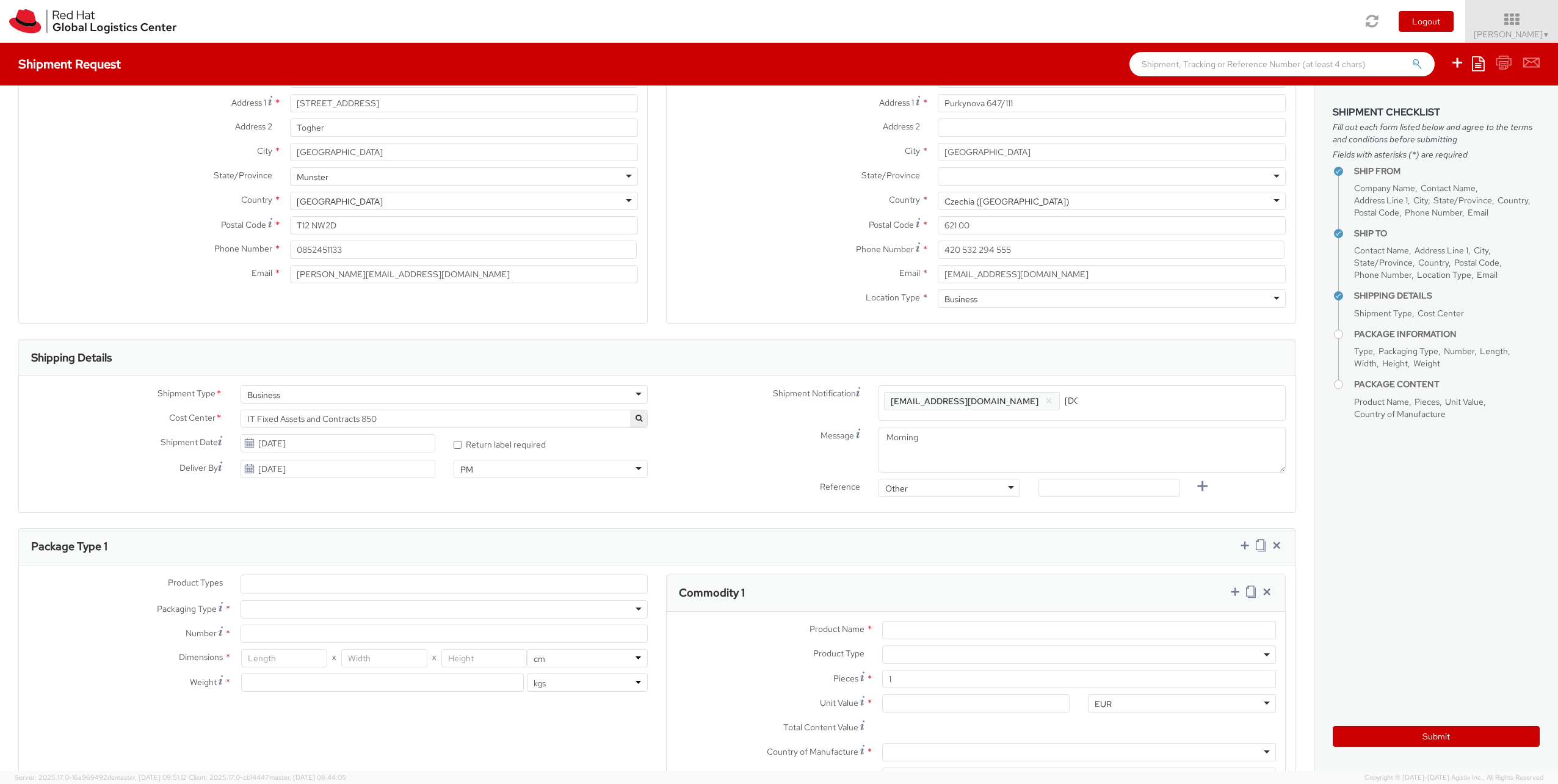
scroll to position [0, 0]
type input "[EMAIL_ADDRESS][DOMAIN_NAME]"
click at [907, 410] on span "Enter any additional email addresses, separated by comma, for individuals who s…" at bounding box center [1082, 405] width 396 height 25
type input ",[EMAIL_ADDRESS][DOMAIN_NAME]"
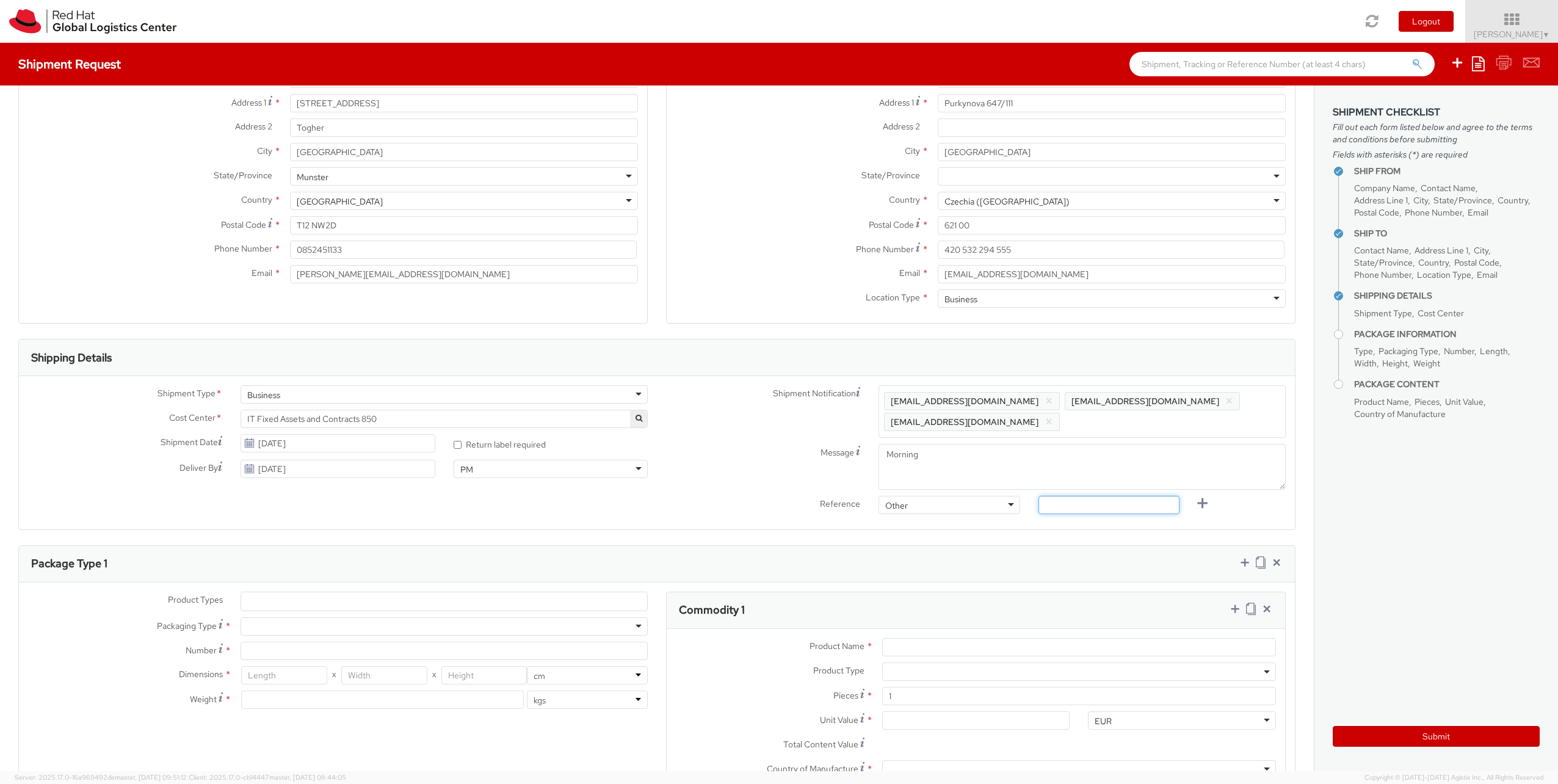
click at [907, 475] on input "text" at bounding box center [1109, 504] width 141 height 18
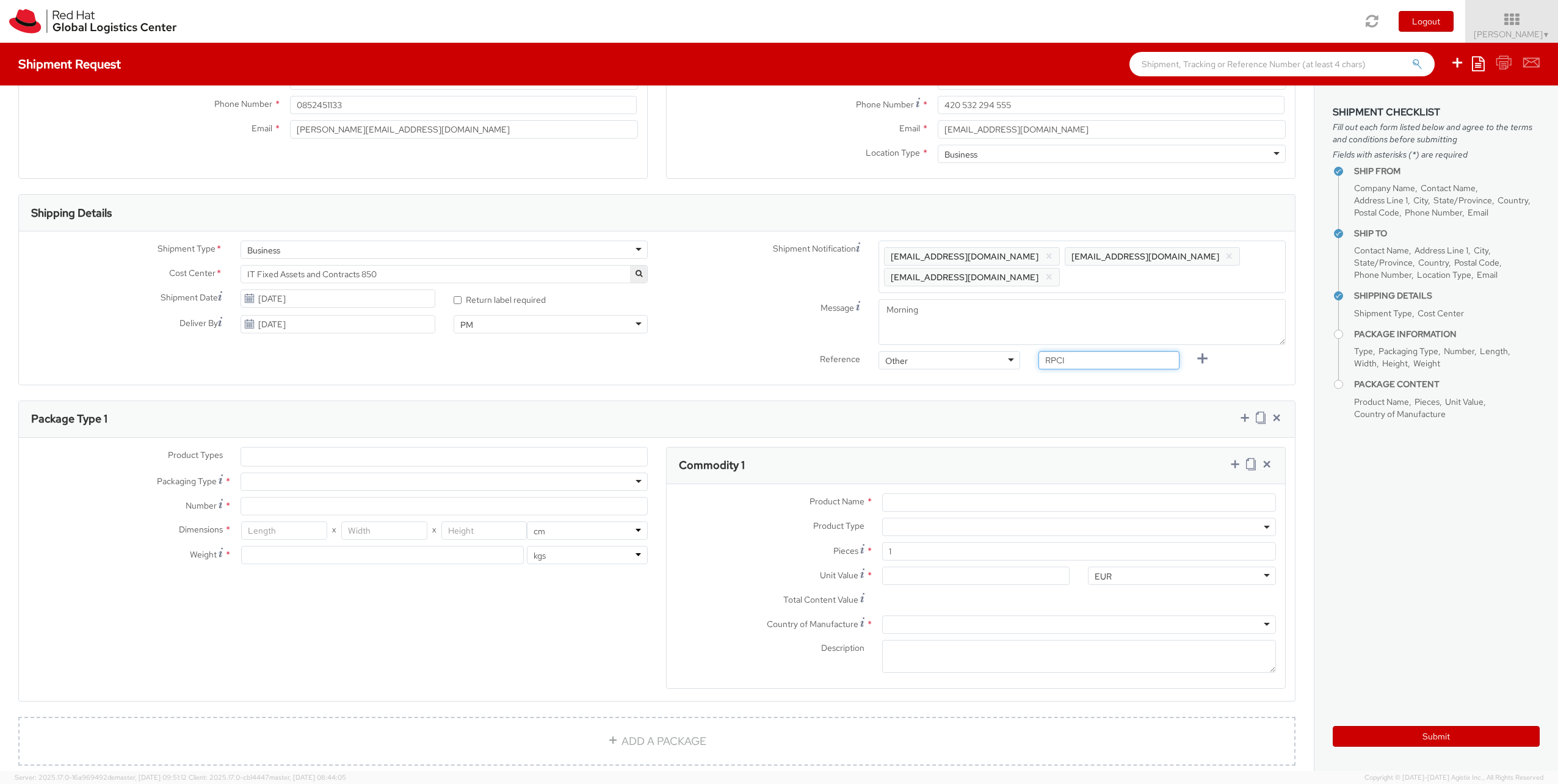
scroll to position [275, 0]
type input "RPCI"
click at [342, 447] on ul at bounding box center [444, 456] width 406 height 18
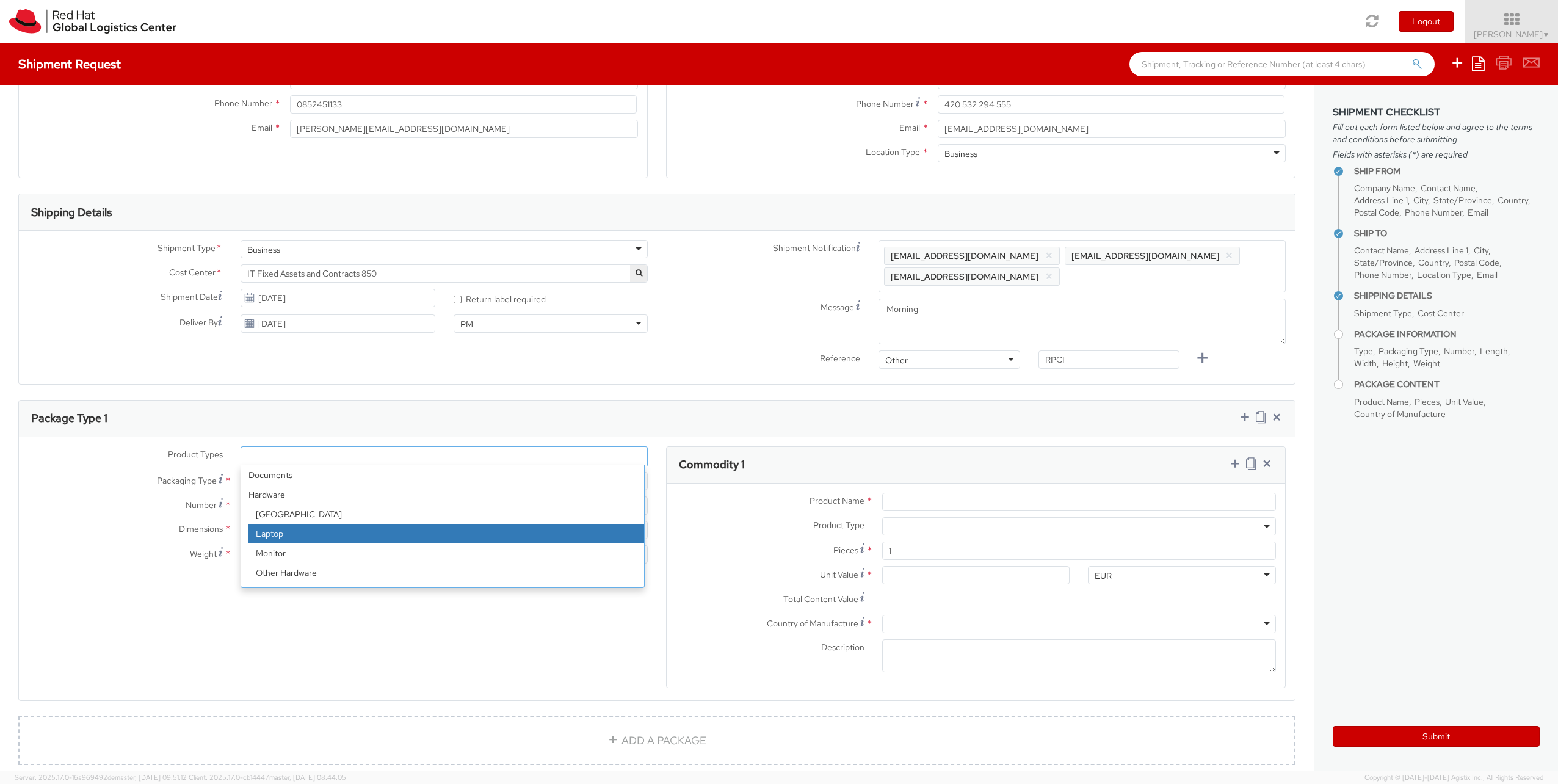
select select "LAPTOP"
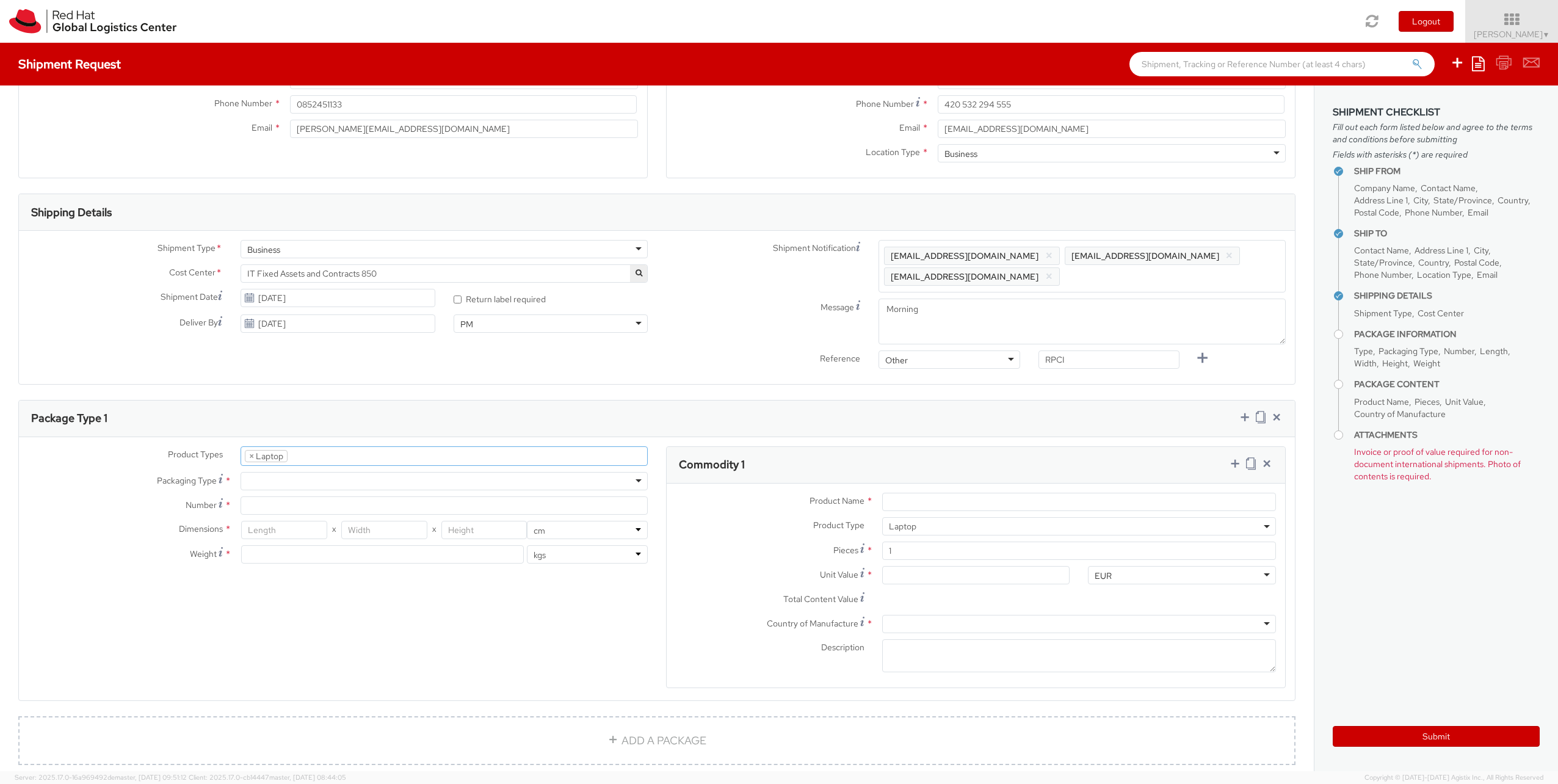
scroll to position [35, 0]
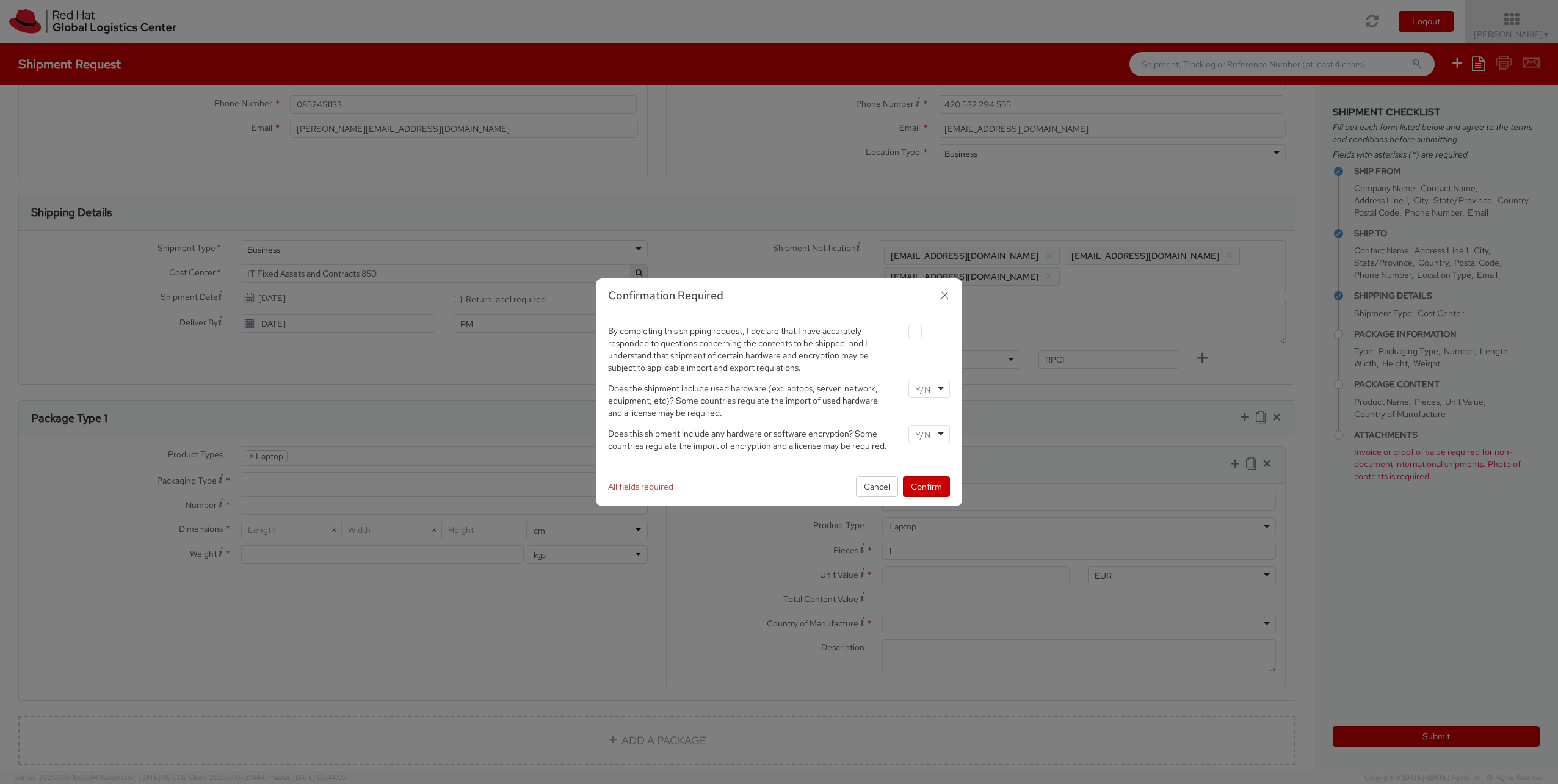
click at [907, 333] on label at bounding box center [916, 331] width 13 height 13
click at [905, 333] on input "checkbox" at bounding box center [901, 332] width 8 height 8
checkbox input "true"
click at [907, 391] on input "select-one" at bounding box center [924, 389] width 18 height 12
click at [907, 439] on input "select-one" at bounding box center [924, 434] width 18 height 12
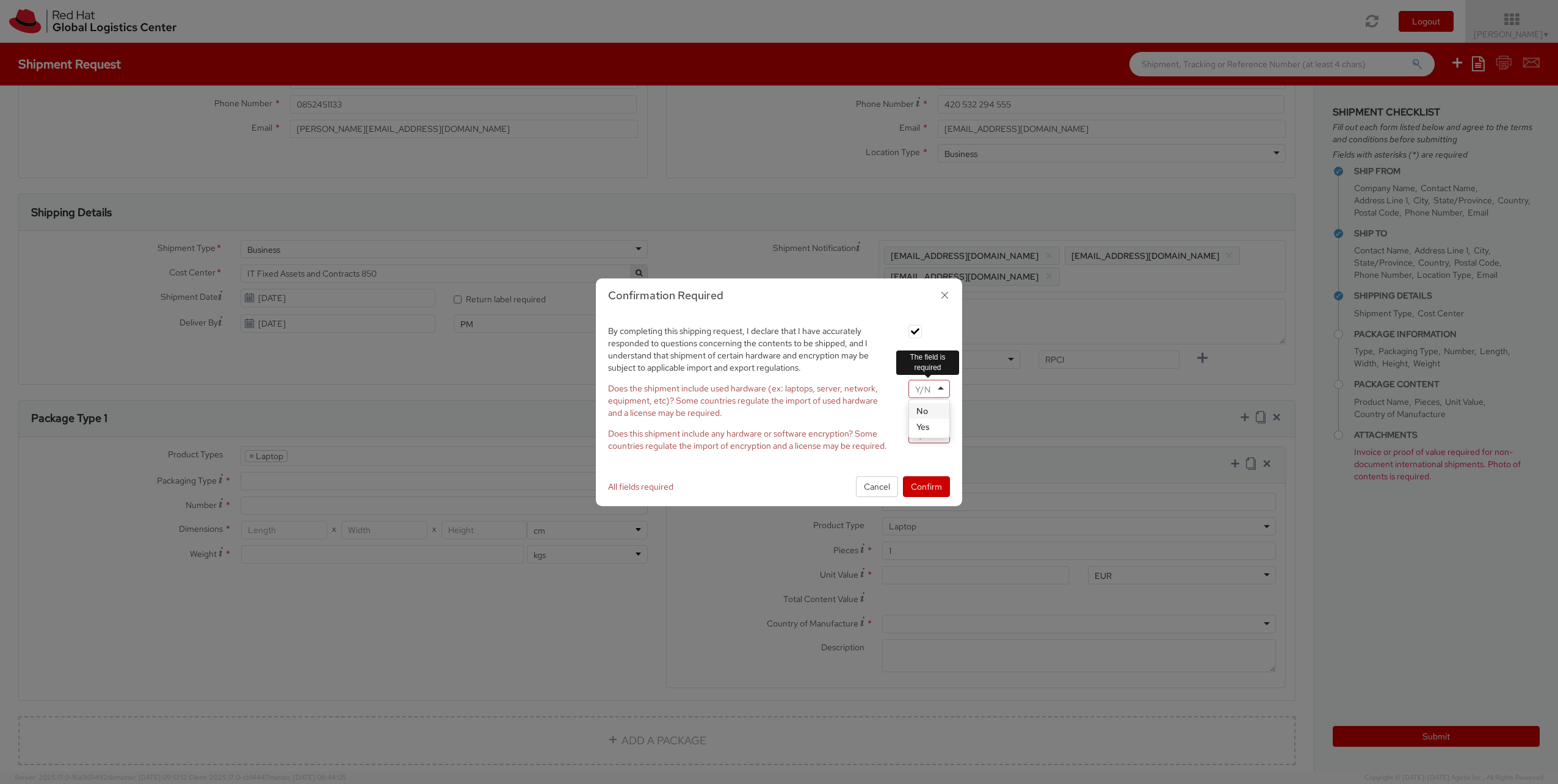
click at [907, 382] on div at bounding box center [930, 388] width 42 height 18
click at [907, 434] on input "select-one" at bounding box center [924, 434] width 18 height 12
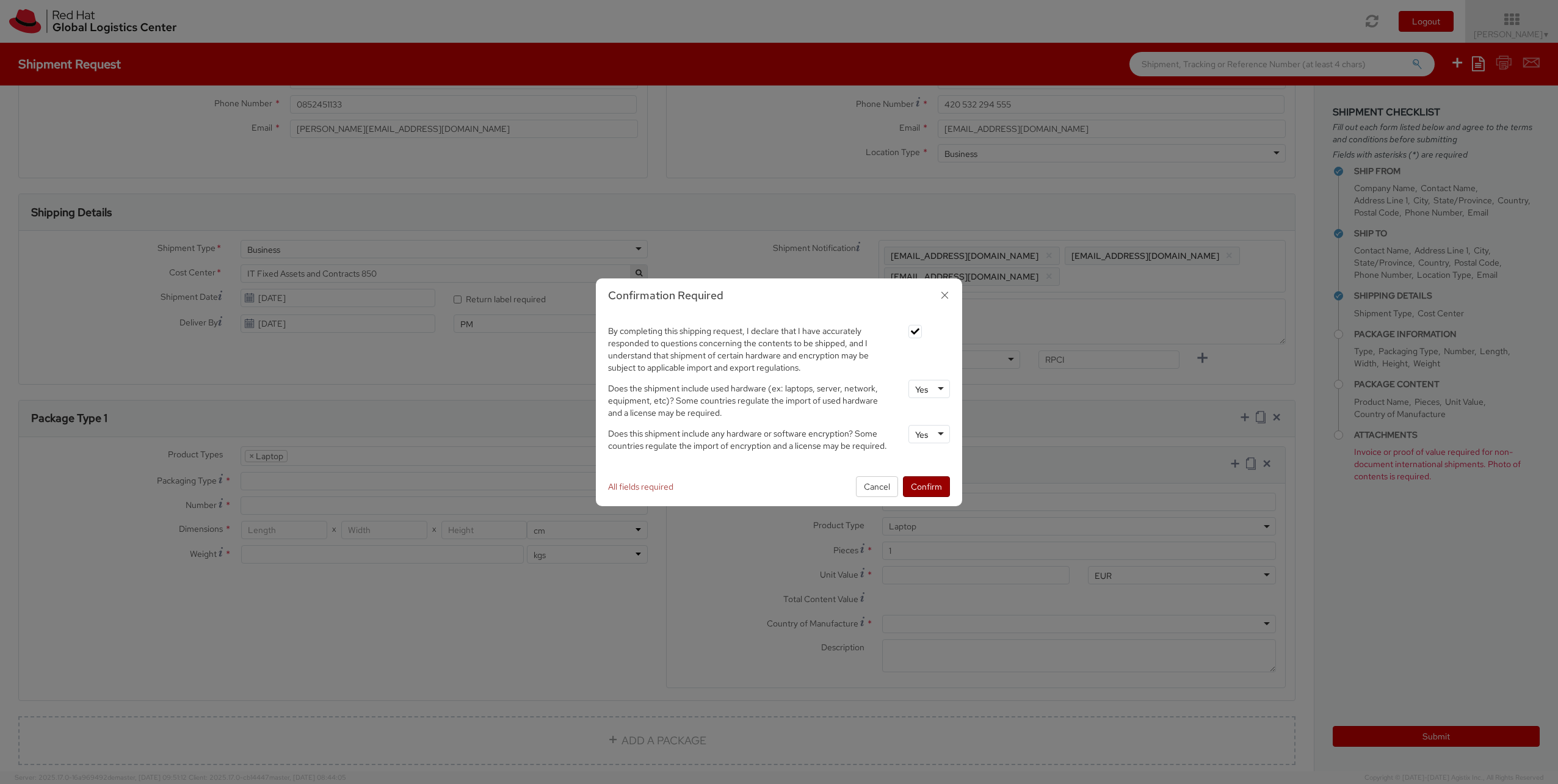
click at [907, 475] on button "Confirm" at bounding box center [926, 486] width 47 height 21
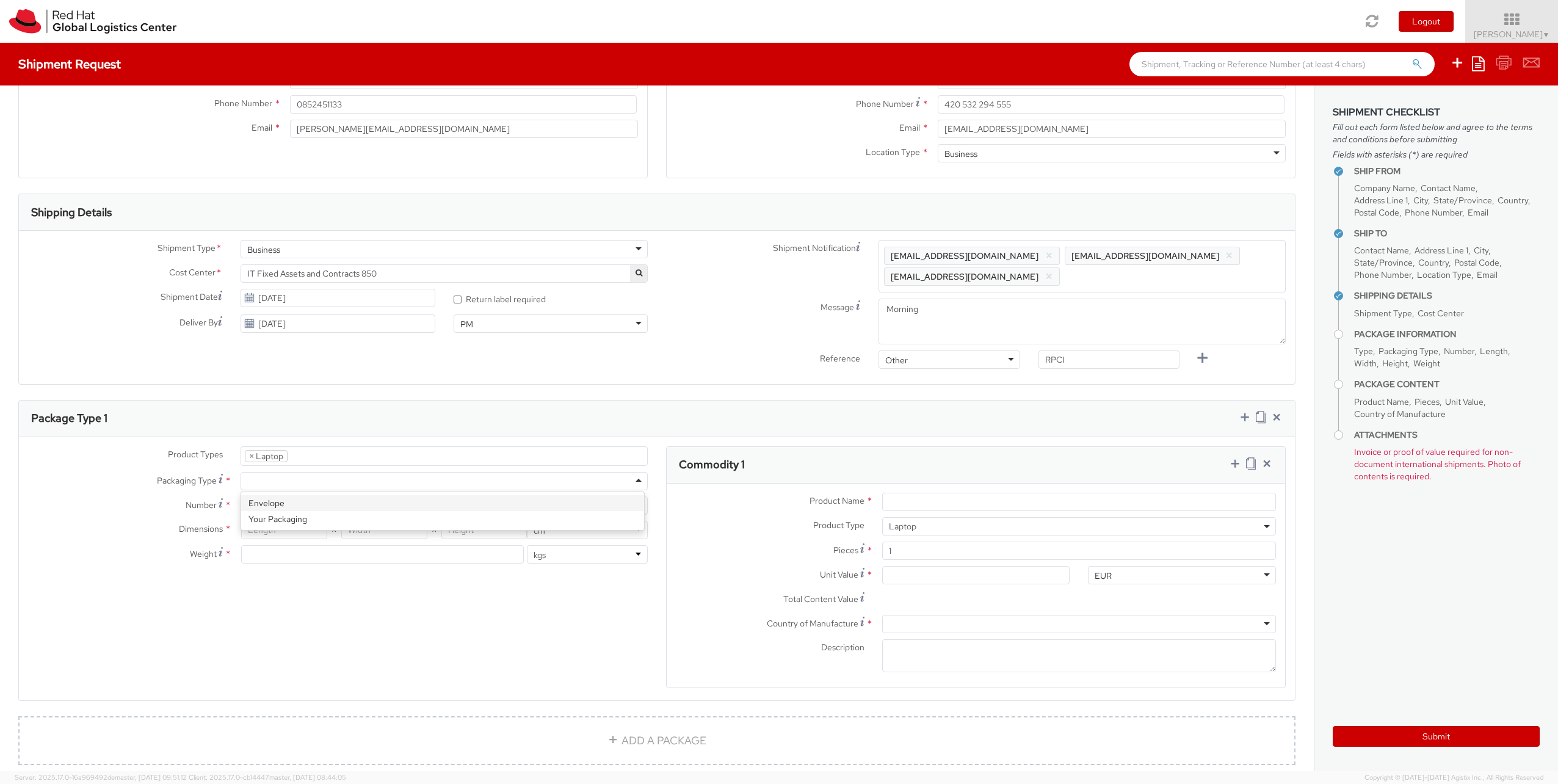
click at [522, 472] on div at bounding box center [444, 480] width 407 height 18
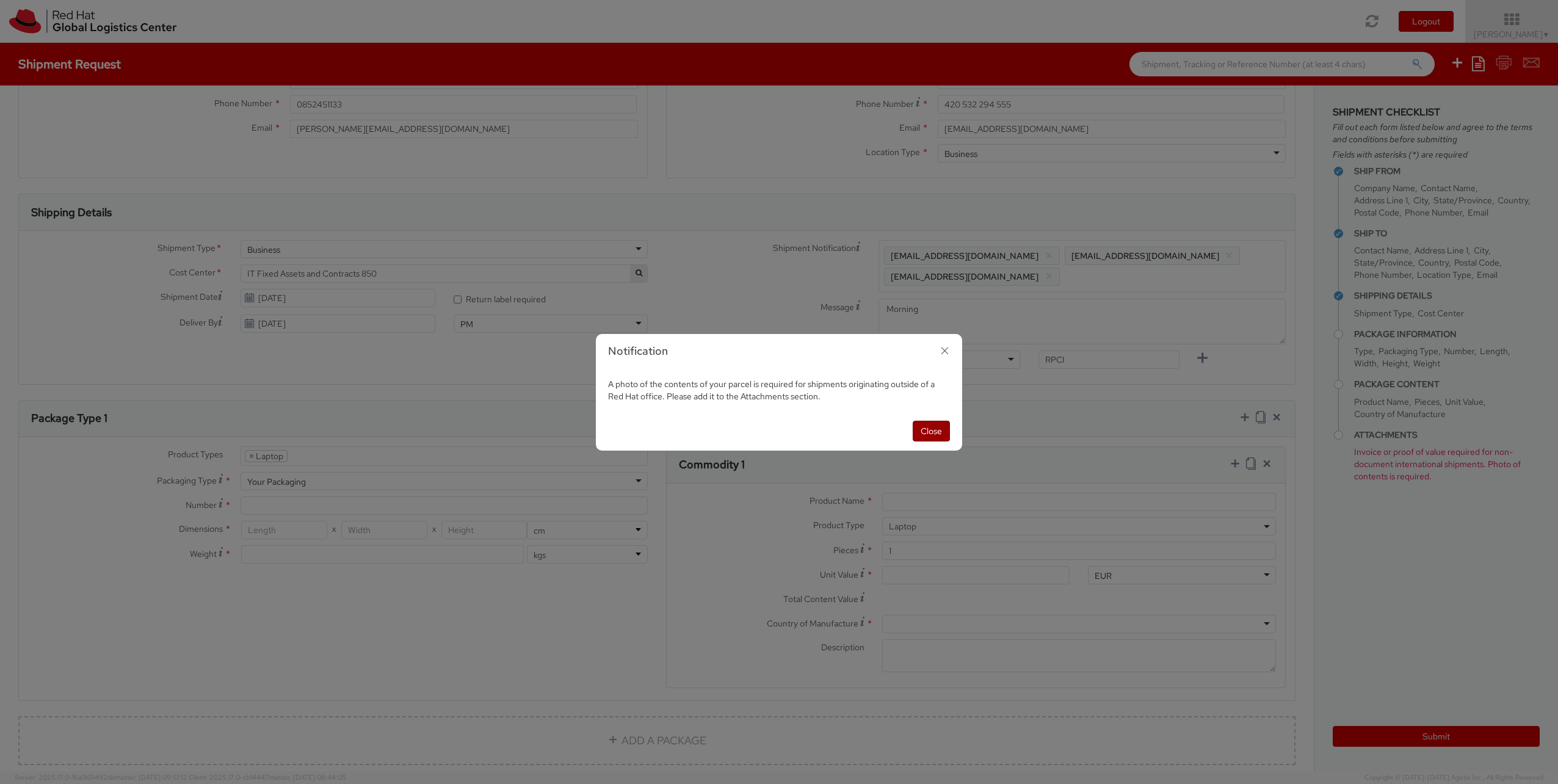
click at [907, 434] on button "Close" at bounding box center [931, 431] width 37 height 21
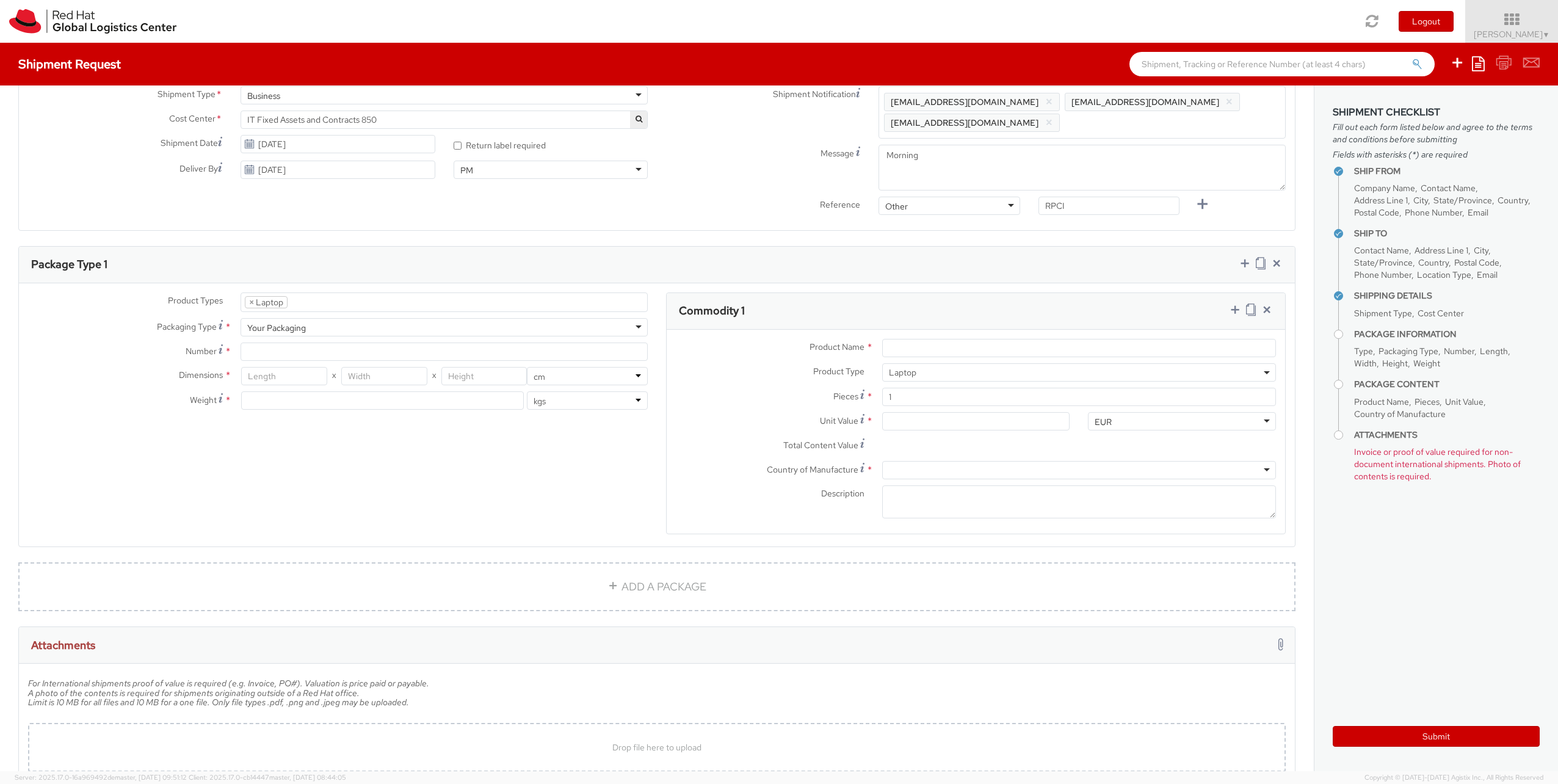
scroll to position [486, 0]
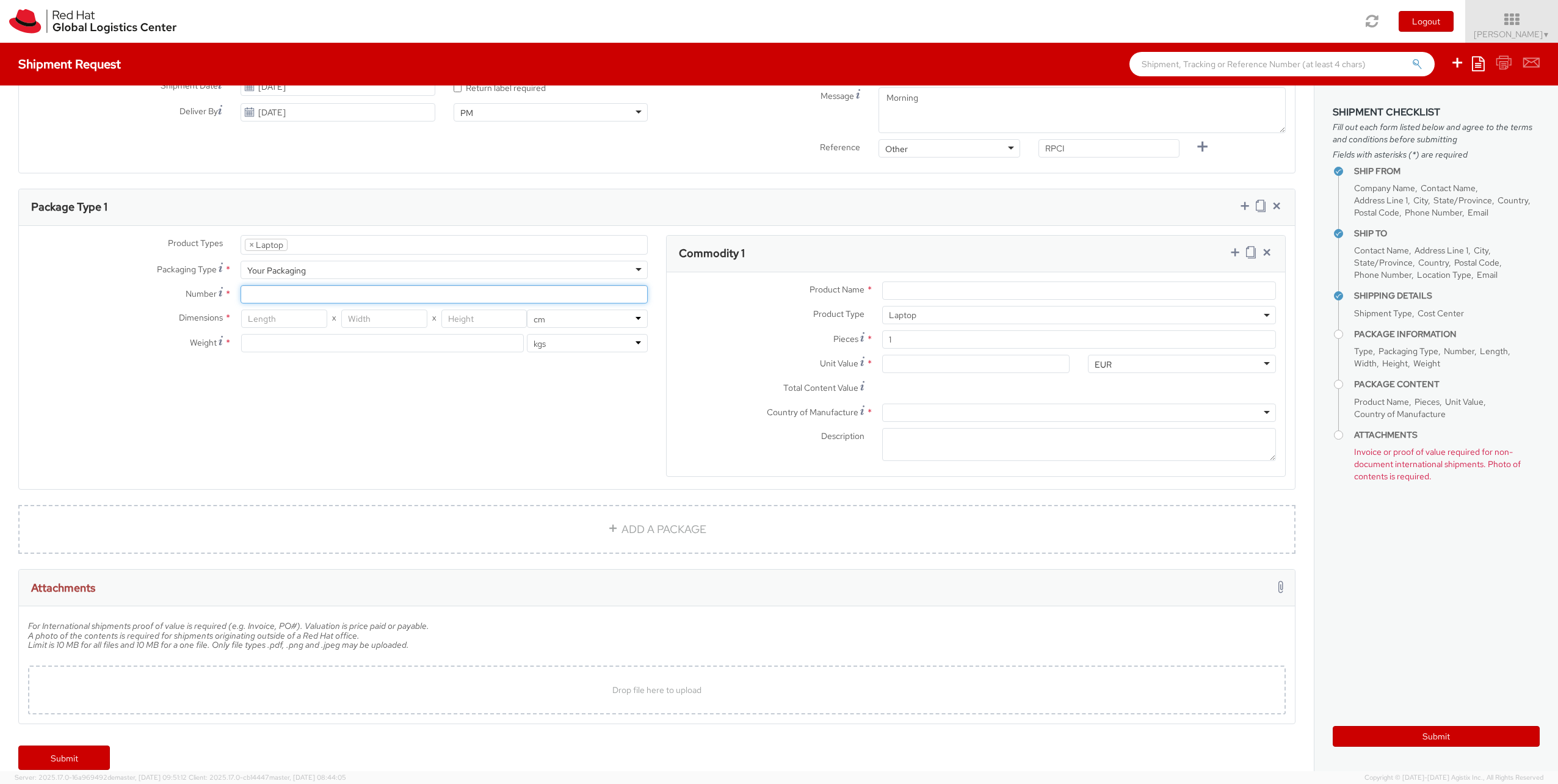
click at [463, 285] on input "Number *" at bounding box center [444, 294] width 407 height 18
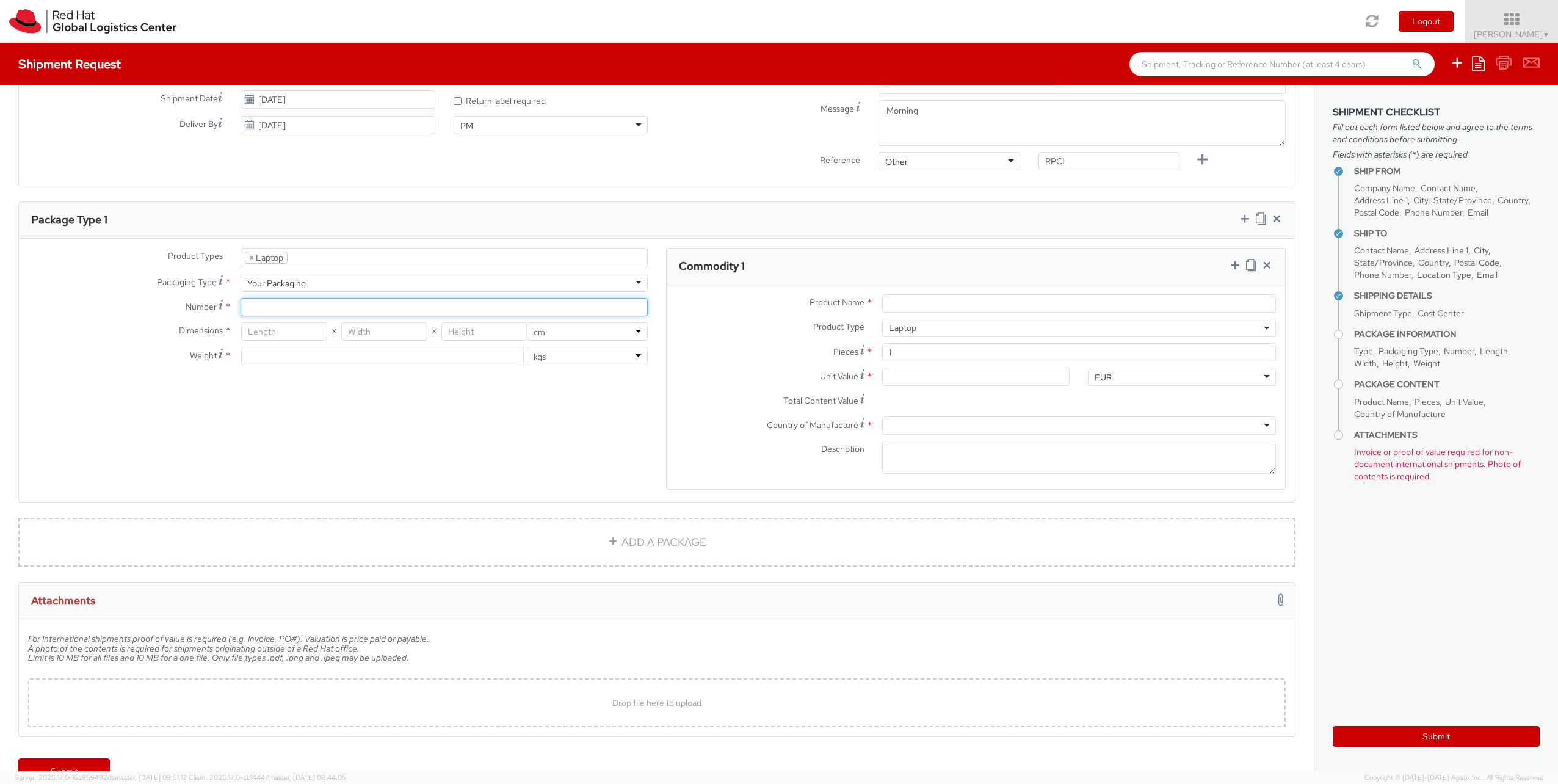
scroll to position [473, 0]
type input "1"
click at [294, 323] on input "number" at bounding box center [284, 331] width 86 height 18
click at [425, 348] on input "number" at bounding box center [382, 356] width 283 height 18
click at [301, 323] on input "number" at bounding box center [284, 331] width 86 height 18
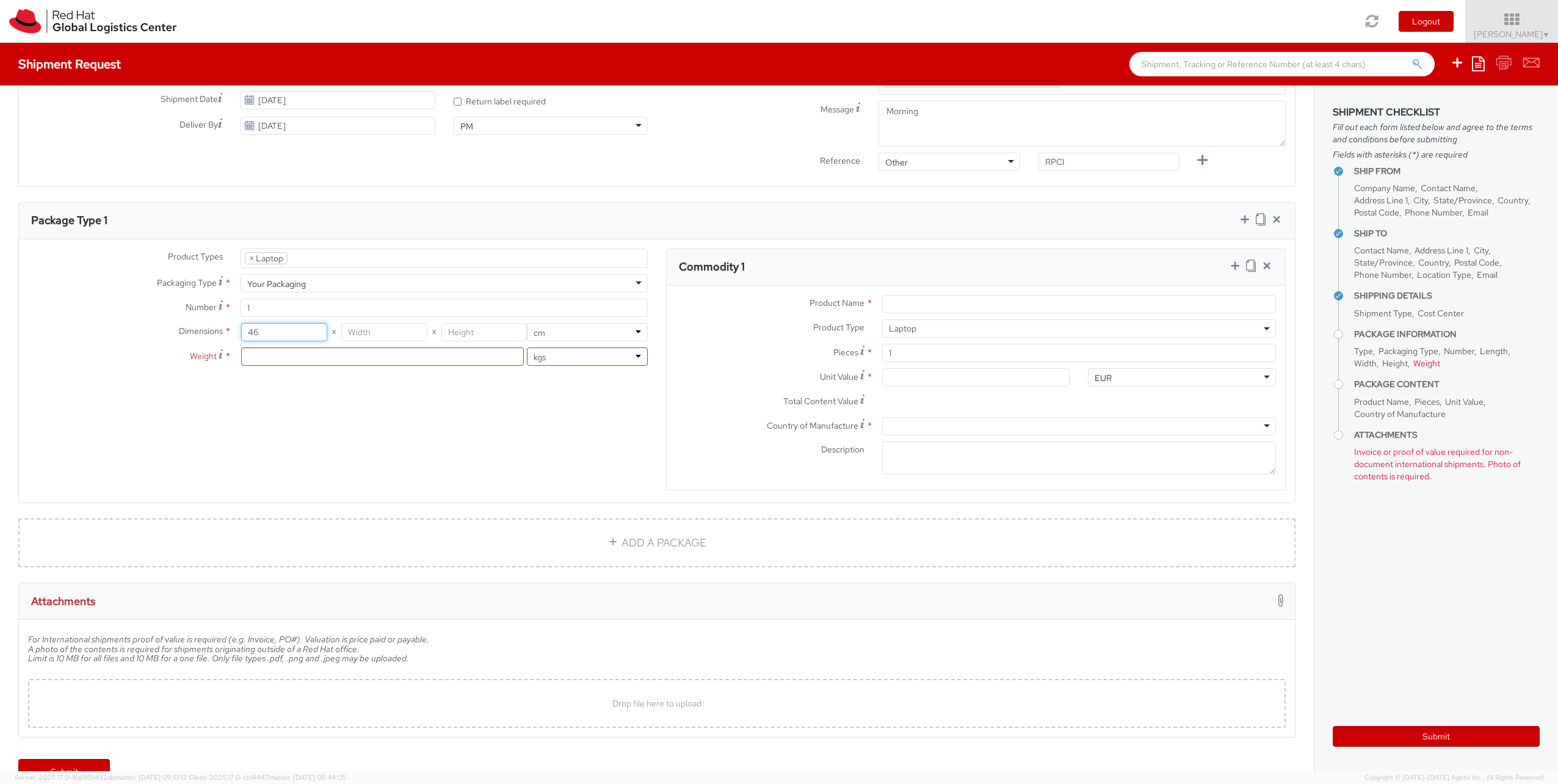
type input "46"
click at [373, 323] on input "number" at bounding box center [385, 331] width 86 height 18
type input "30"
click at [474, 323] on input "number" at bounding box center [484, 331] width 86 height 18
type input "13"
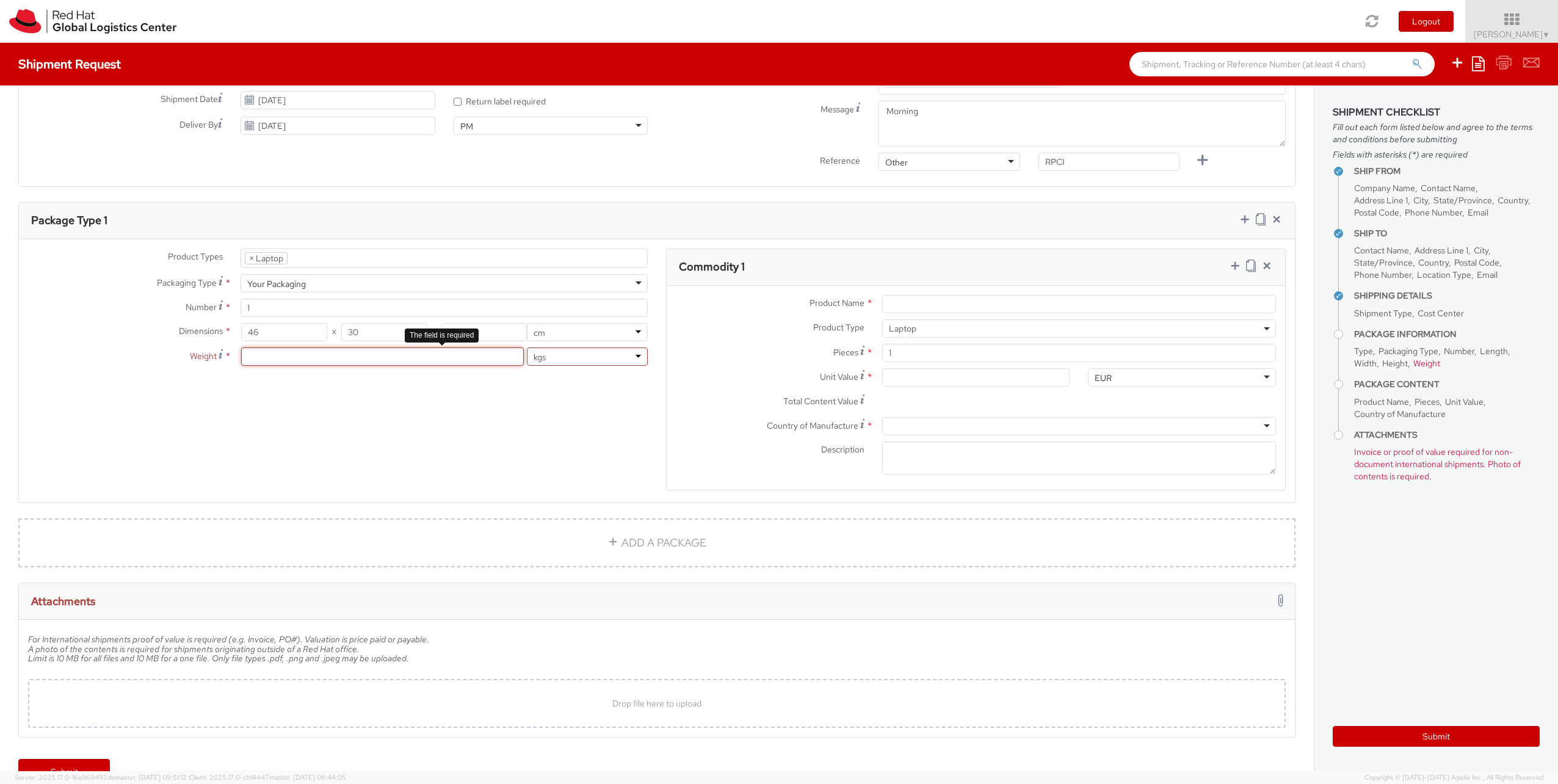
click at [424, 347] on input "number" at bounding box center [382, 356] width 283 height 18
type input "4"
click at [887, 295] on input "Product Name *" at bounding box center [1079, 304] width 394 height 18
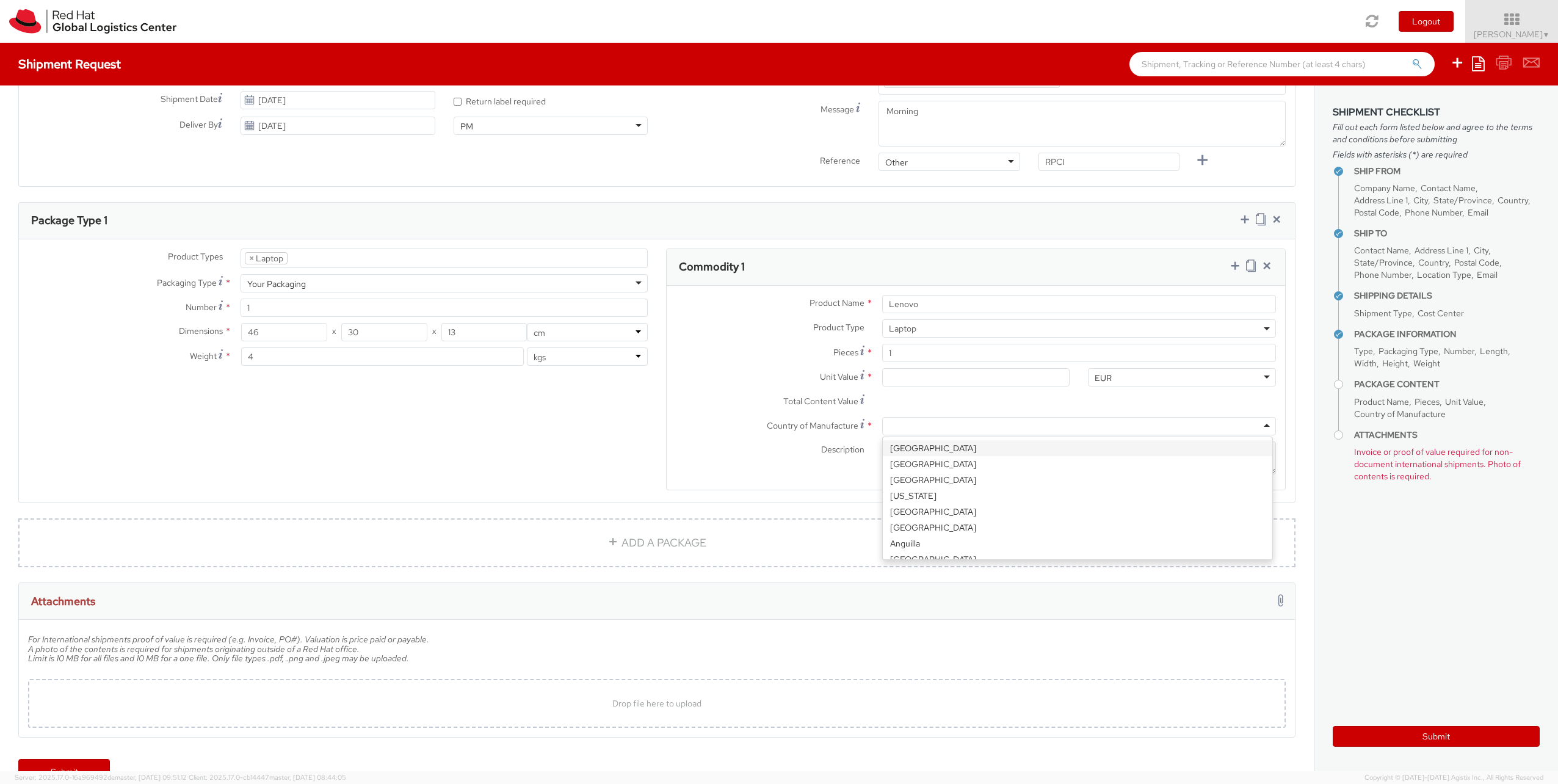
click at [903, 417] on div at bounding box center [1079, 425] width 394 height 18
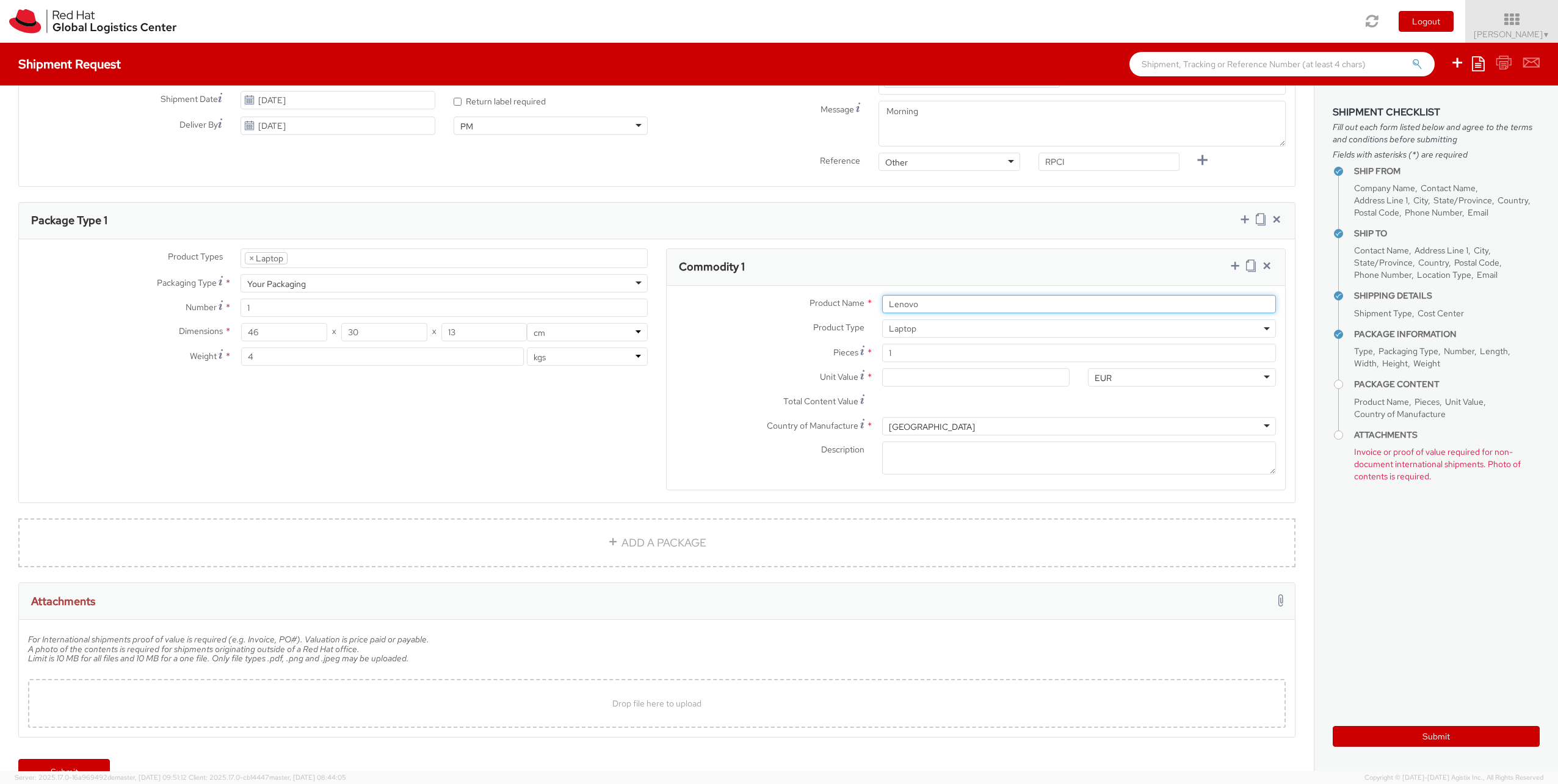
click at [907, 295] on input "Lenovo" at bounding box center [1079, 304] width 394 height 18
click at [907, 320] on span "Laptop" at bounding box center [1079, 328] width 394 height 18
click at [907, 295] on input "Lenovo" at bounding box center [1079, 304] width 394 height 18
type input "Lenovo ThinkPad X1"
